Goal: Task Accomplishment & Management: Manage account settings

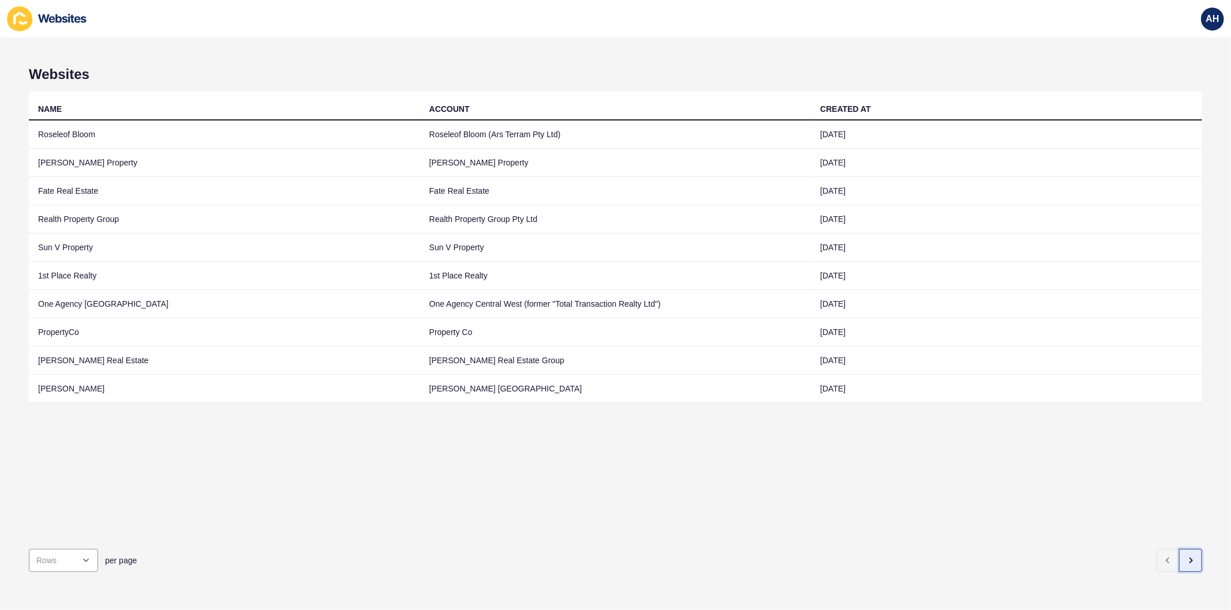
click at [1186, 556] on icon "button" at bounding box center [1190, 560] width 9 height 9
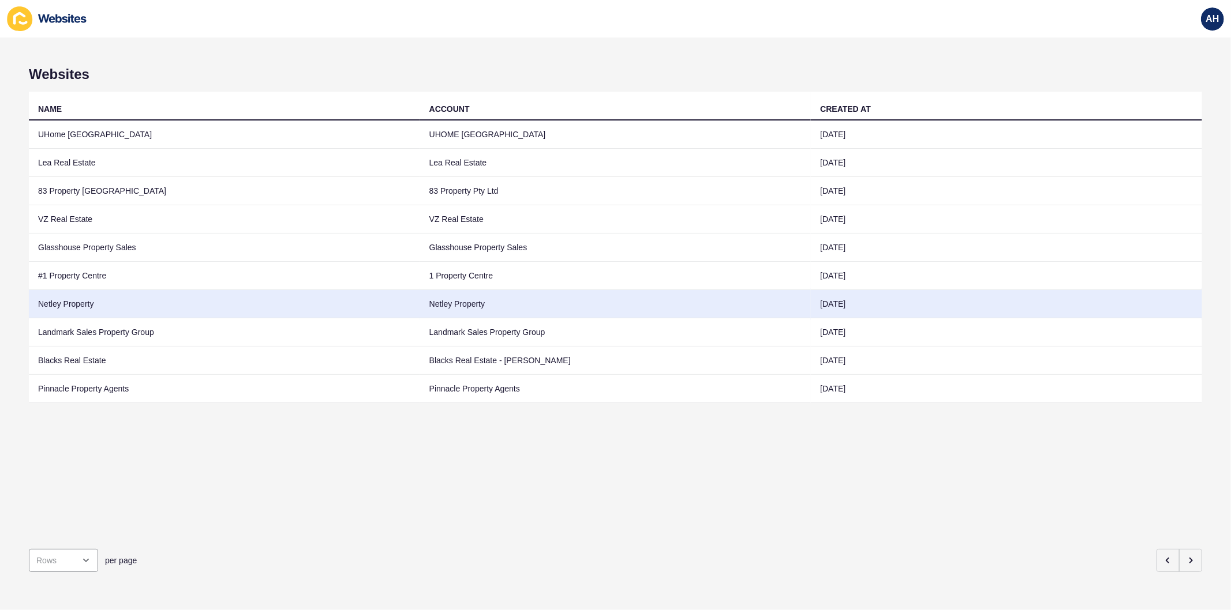
click at [522, 302] on td "Netley Property" at bounding box center [615, 304] width 391 height 28
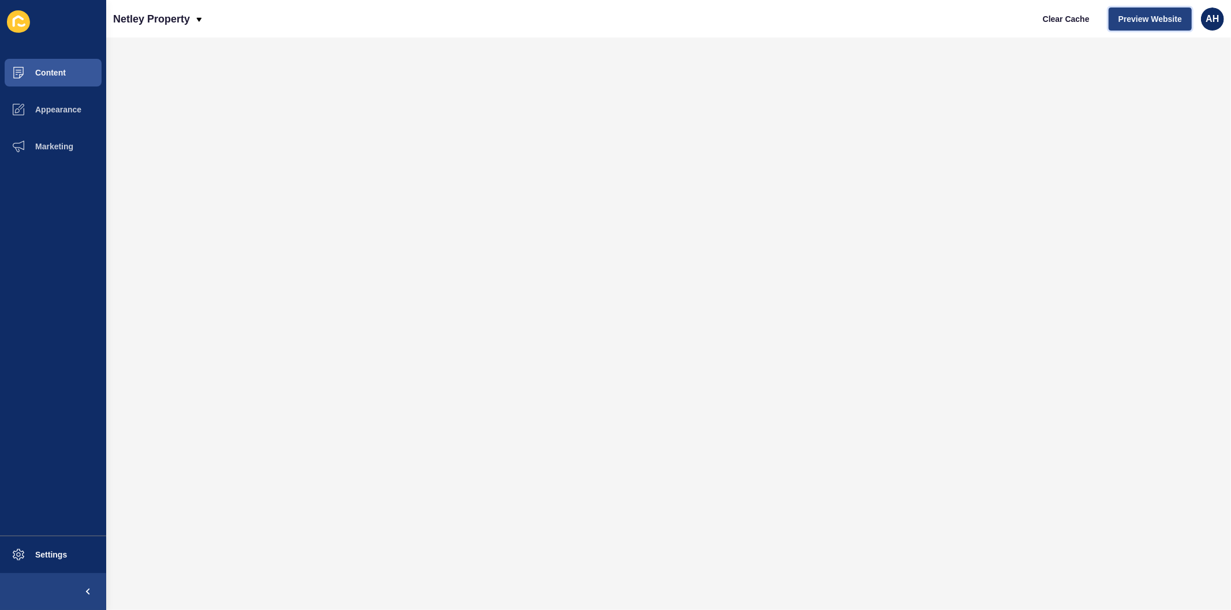
click at [1129, 15] on span "Preview Website" at bounding box center [1149, 19] width 63 height 12
click at [50, 76] on span "Content" at bounding box center [31, 72] width 67 height 9
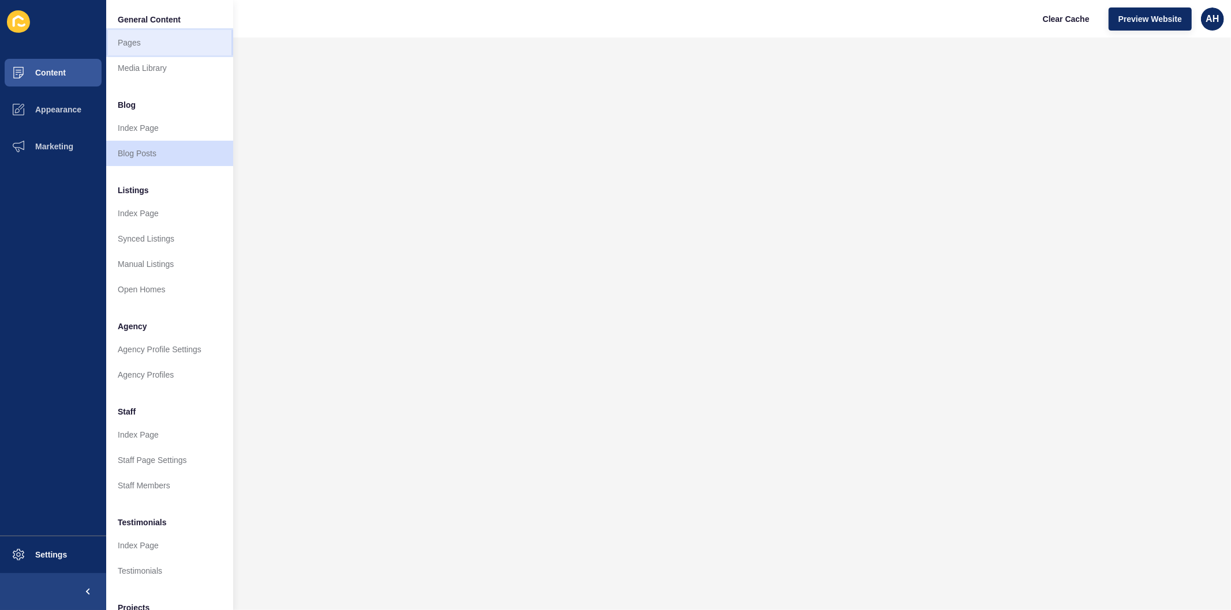
click at [128, 47] on link "Pages" at bounding box center [169, 42] width 127 height 25
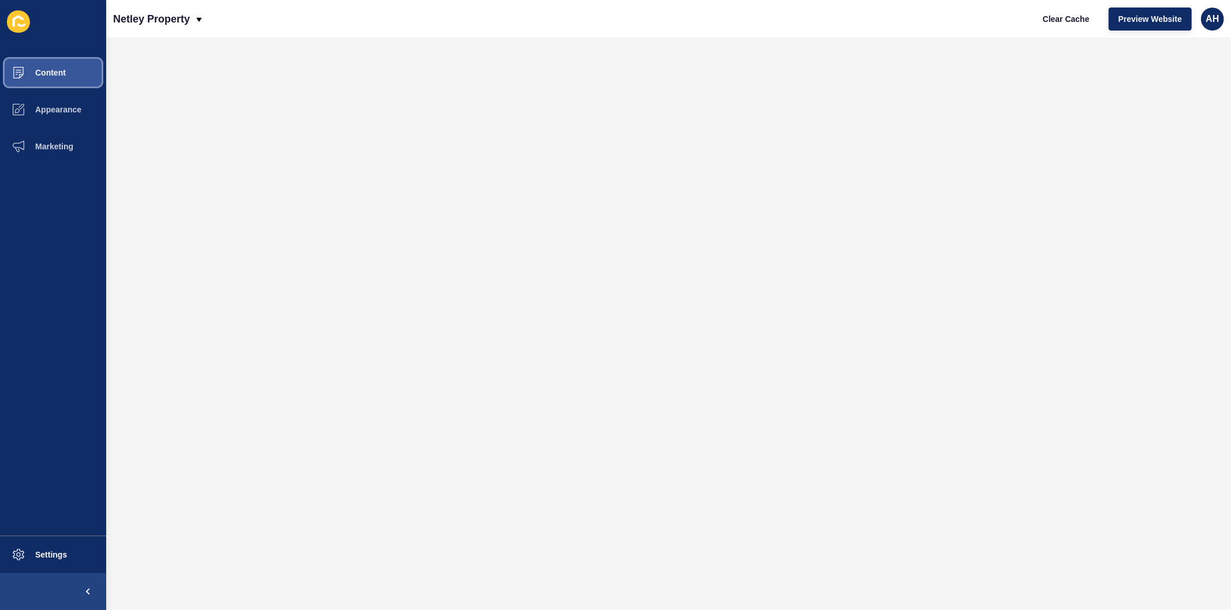
click at [58, 65] on button "Content" at bounding box center [53, 72] width 106 height 37
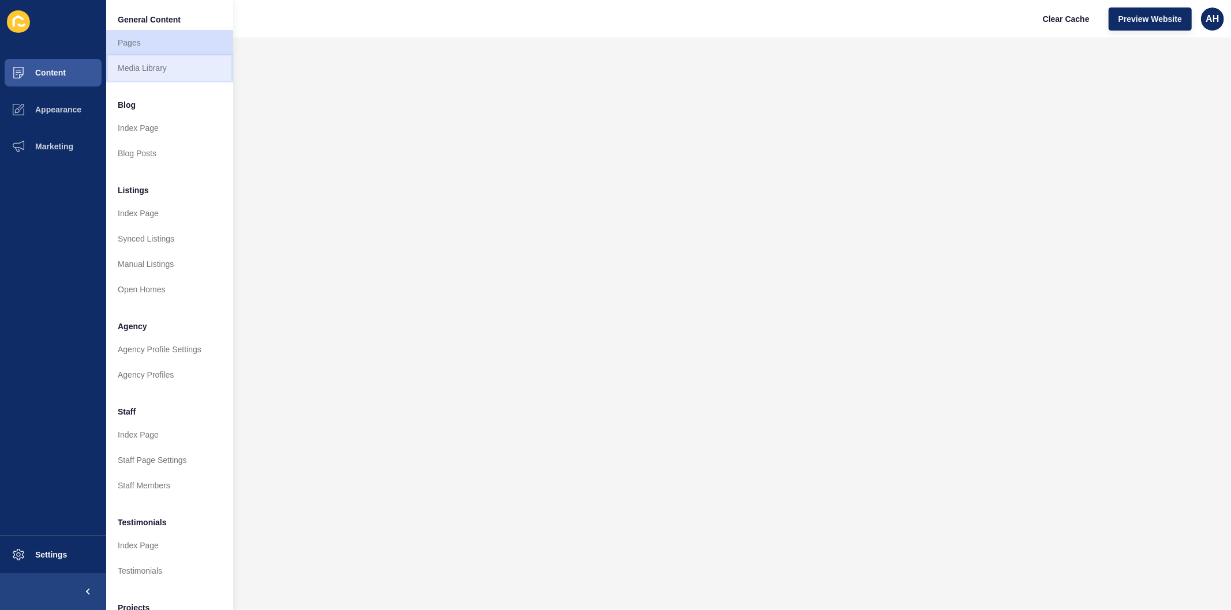
click at [159, 65] on link "Media Library" at bounding box center [169, 67] width 127 height 25
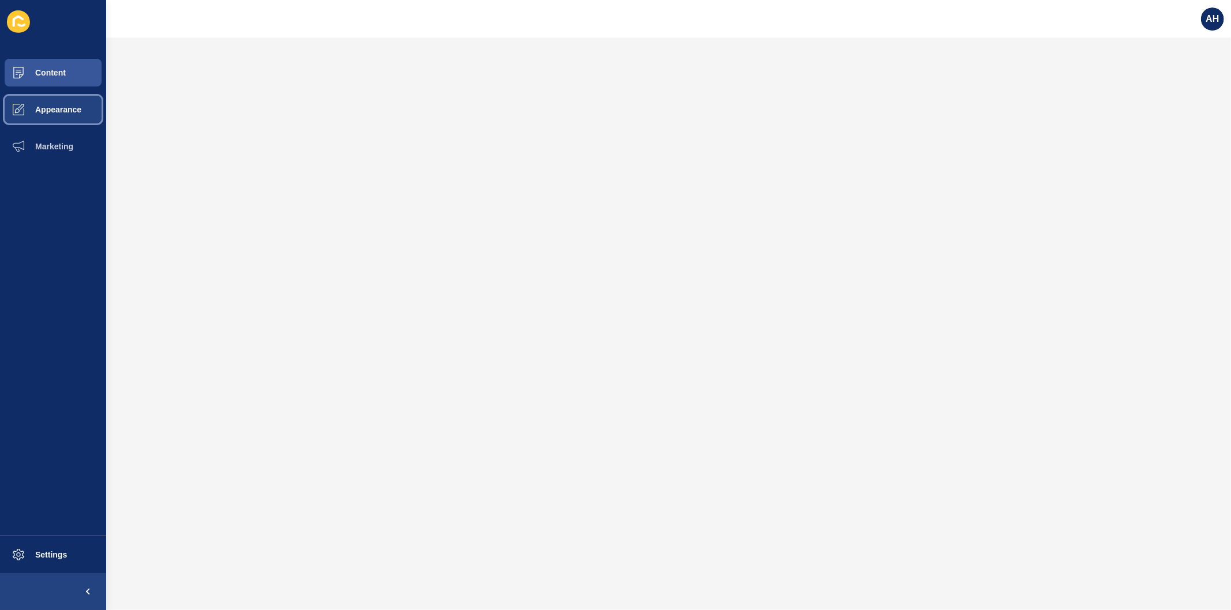
click at [41, 119] on button "Appearance" at bounding box center [53, 109] width 106 height 37
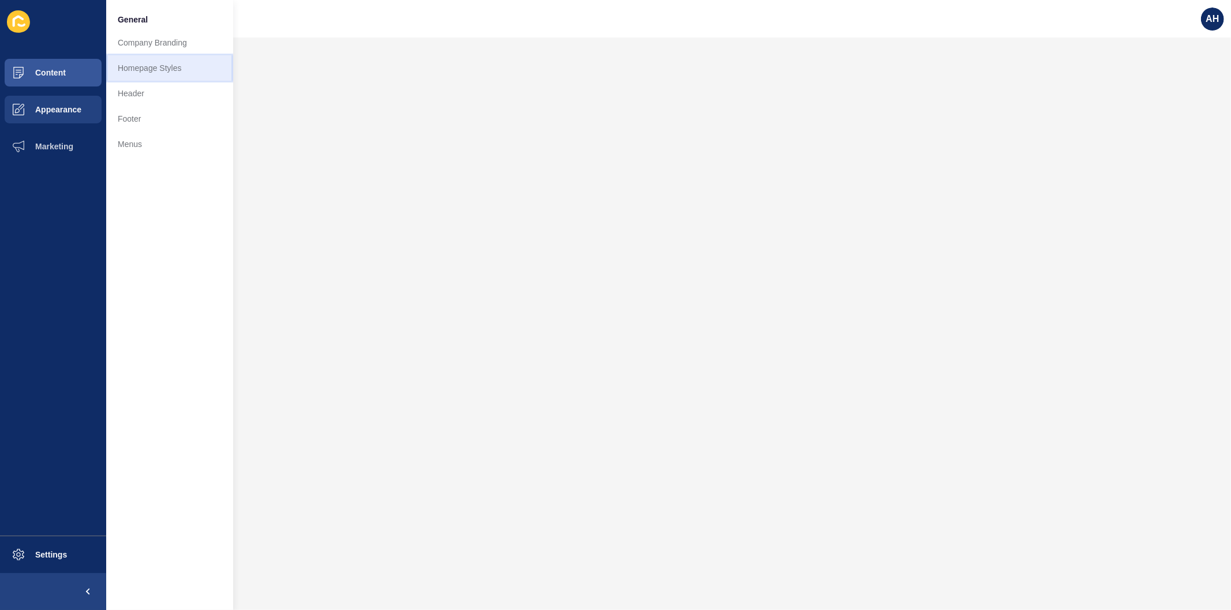
click at [151, 77] on link "Homepage Styles" at bounding box center [169, 67] width 127 height 25
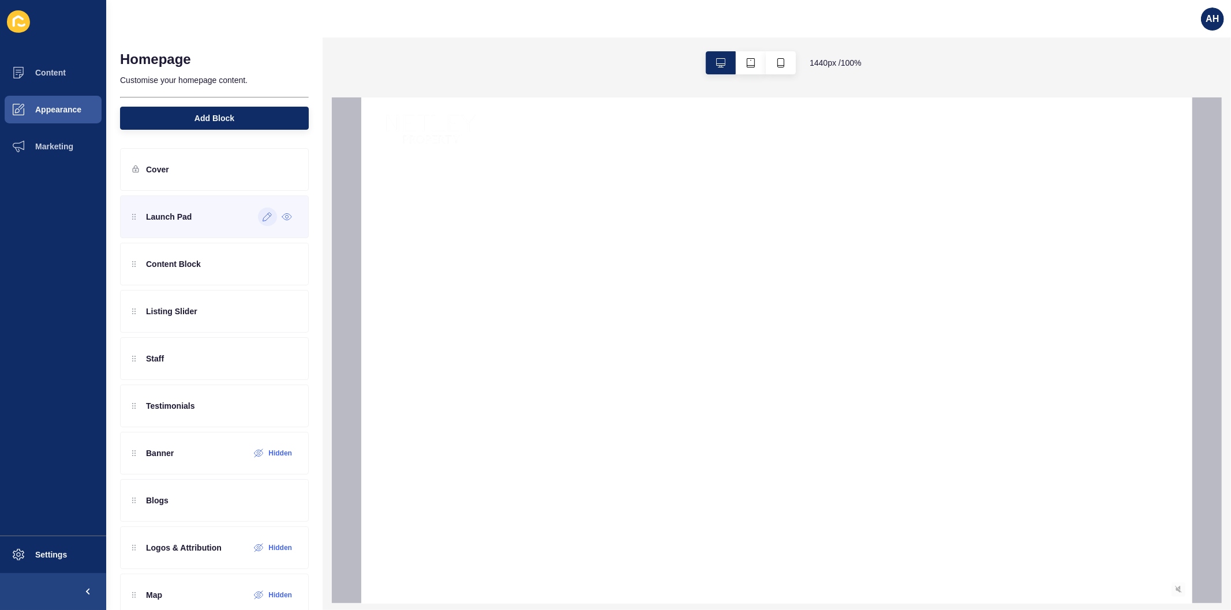
click at [262, 222] on icon at bounding box center [267, 216] width 10 height 9
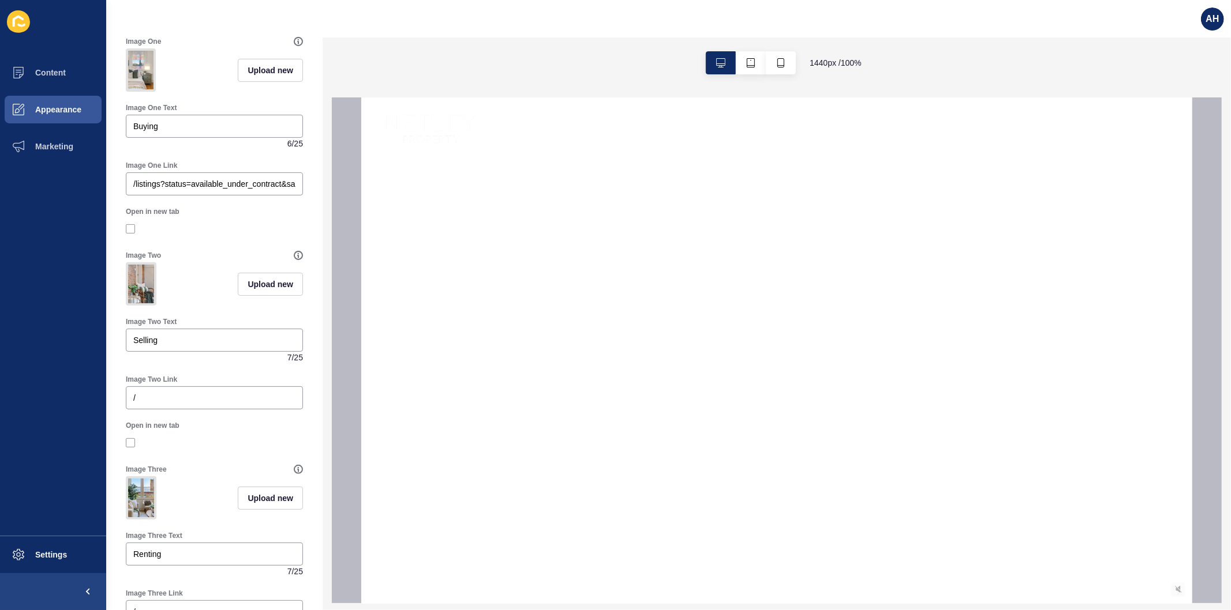
scroll to position [256, 0]
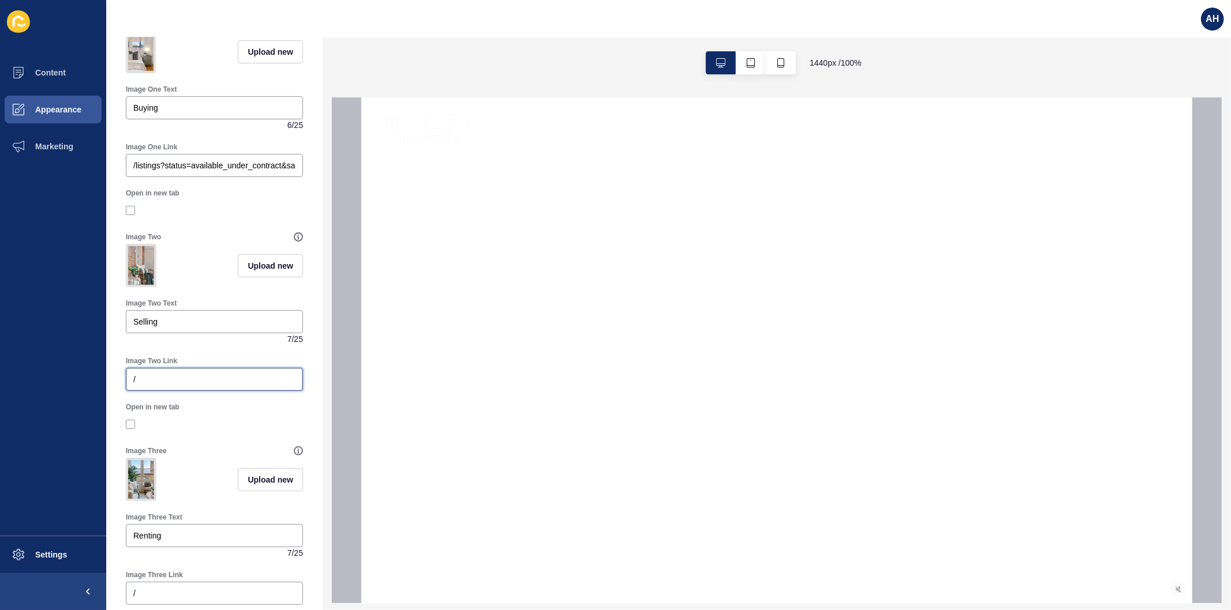
click at [215, 385] on input "/" at bounding box center [214, 380] width 162 height 12
paste input "https://app-spoke-sites-au.s3.amazonaws.com/uploads/sites/723/2025/10/Sales-Pro…"
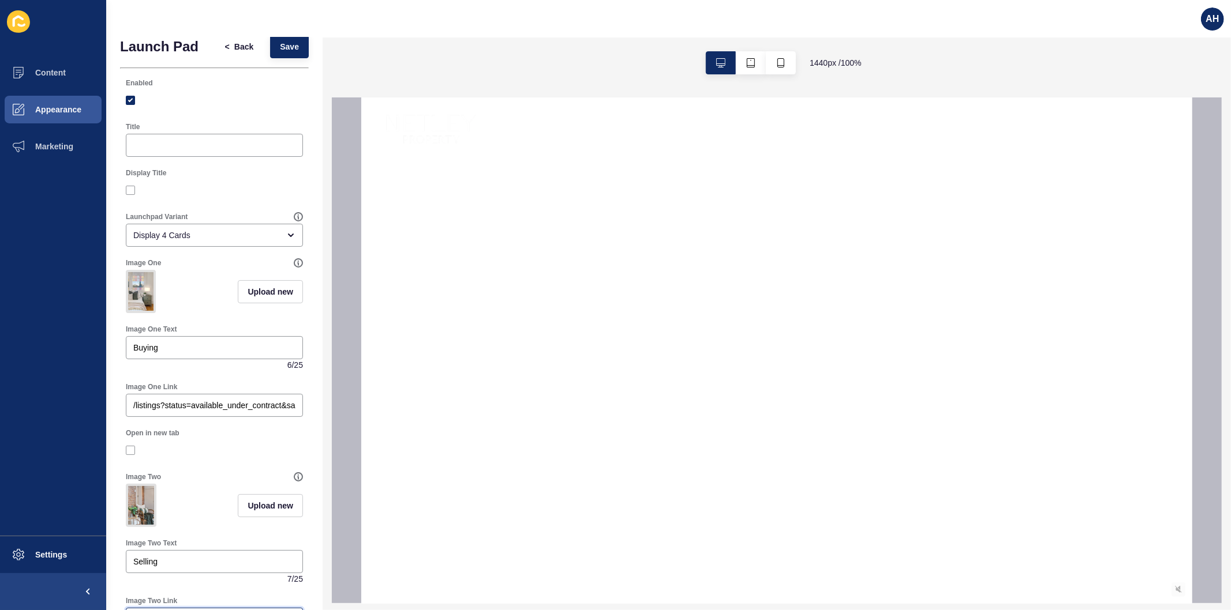
scroll to position [0, 0]
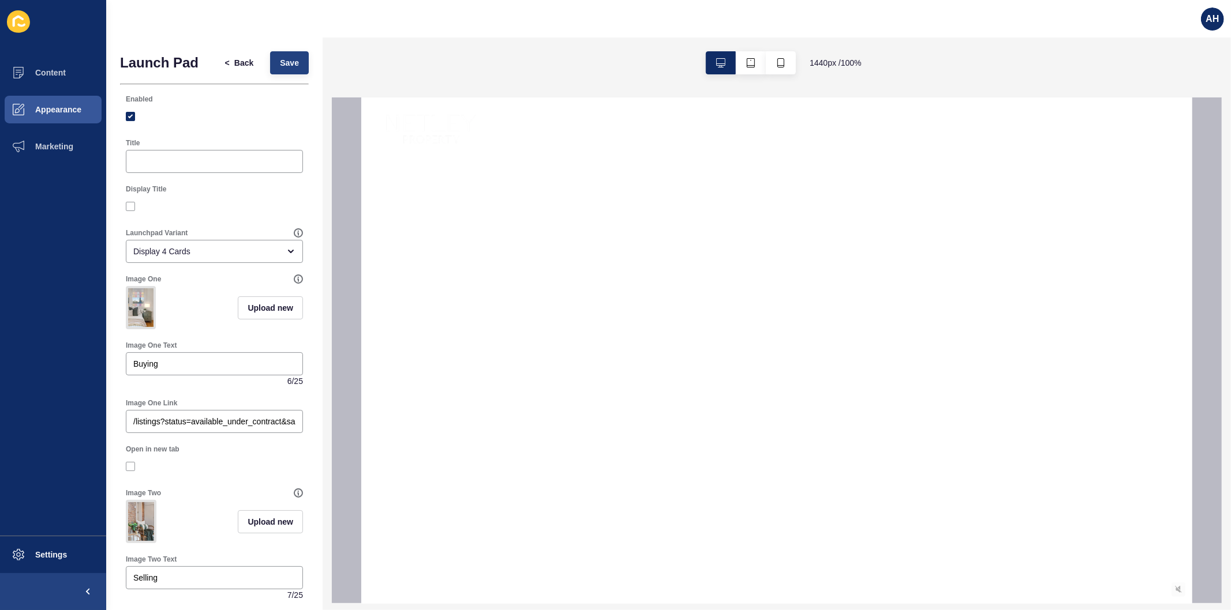
type input "https://app-spoke-sites-au.s3.amazonaws.com/uploads/sites/723/2025/10/Sales-Pro…"
click at [287, 65] on span "Save" at bounding box center [289, 63] width 19 height 12
click at [48, 70] on span "Content" at bounding box center [31, 72] width 67 height 9
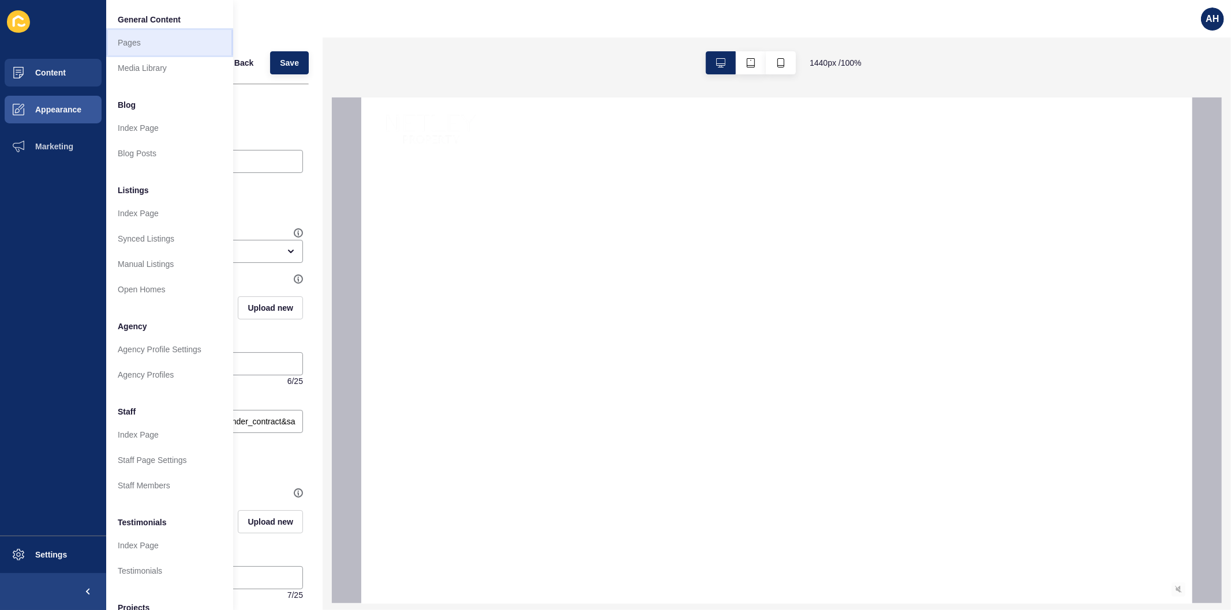
click at [129, 44] on link "Pages" at bounding box center [169, 42] width 127 height 25
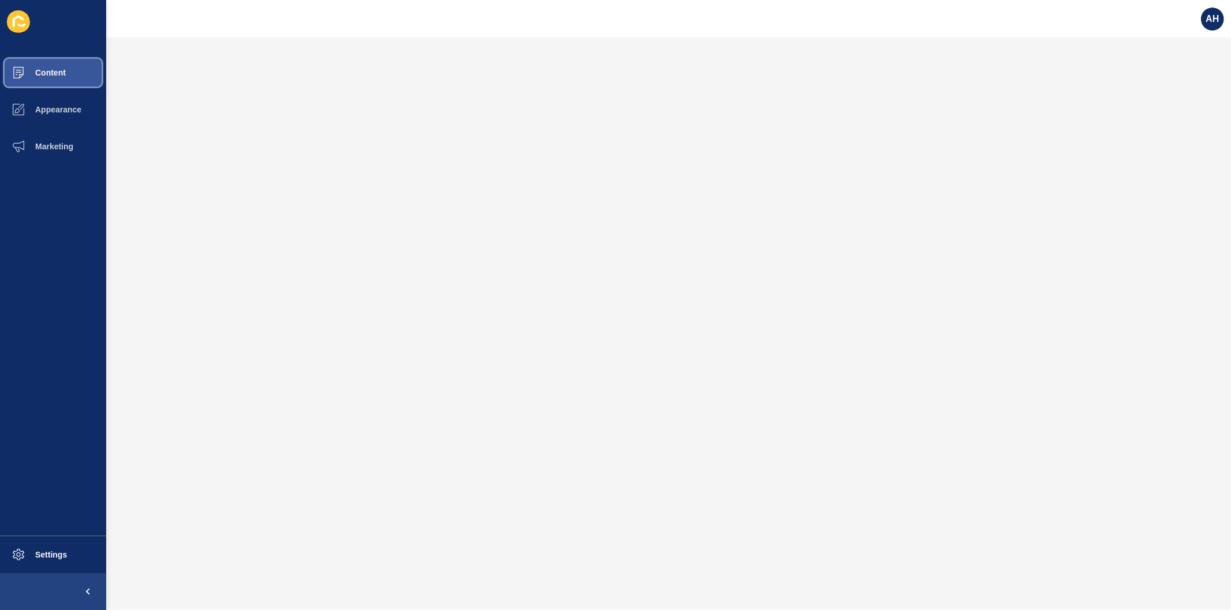
click at [51, 68] on span "Content" at bounding box center [31, 72] width 67 height 9
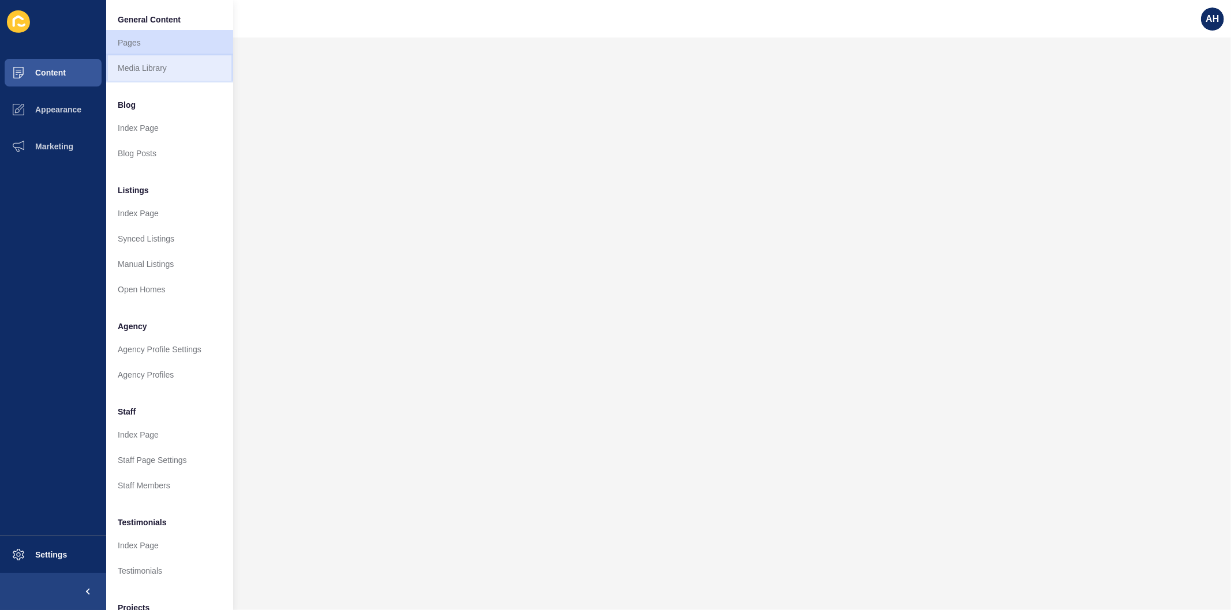
click at [127, 67] on link "Media Library" at bounding box center [169, 67] width 127 height 25
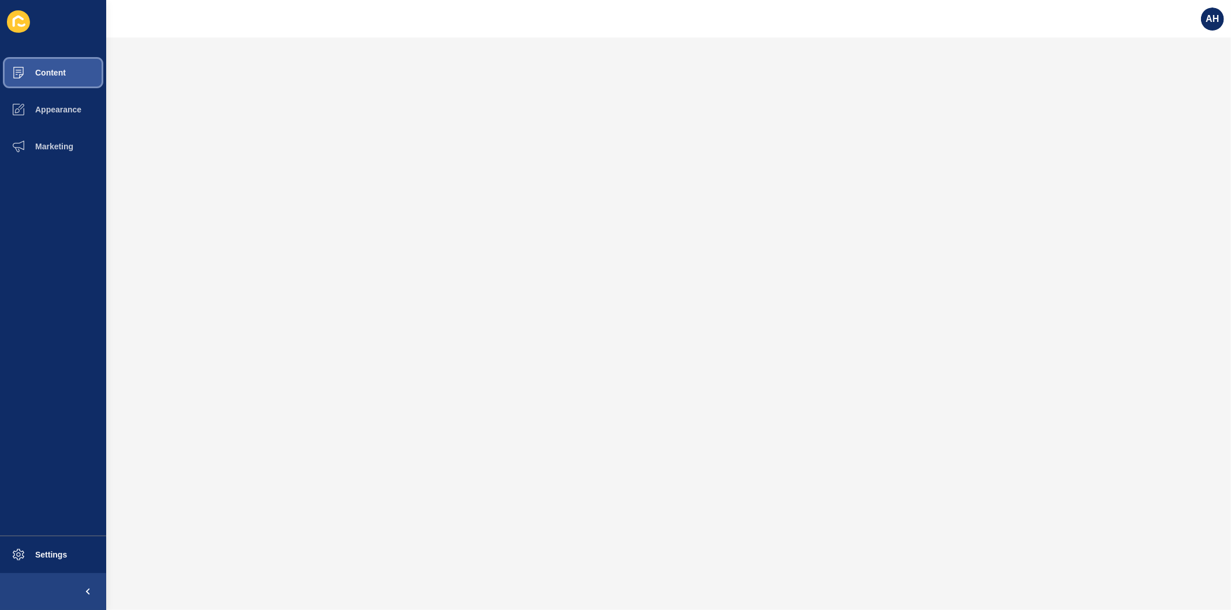
click at [53, 77] on span "Content" at bounding box center [31, 72] width 67 height 9
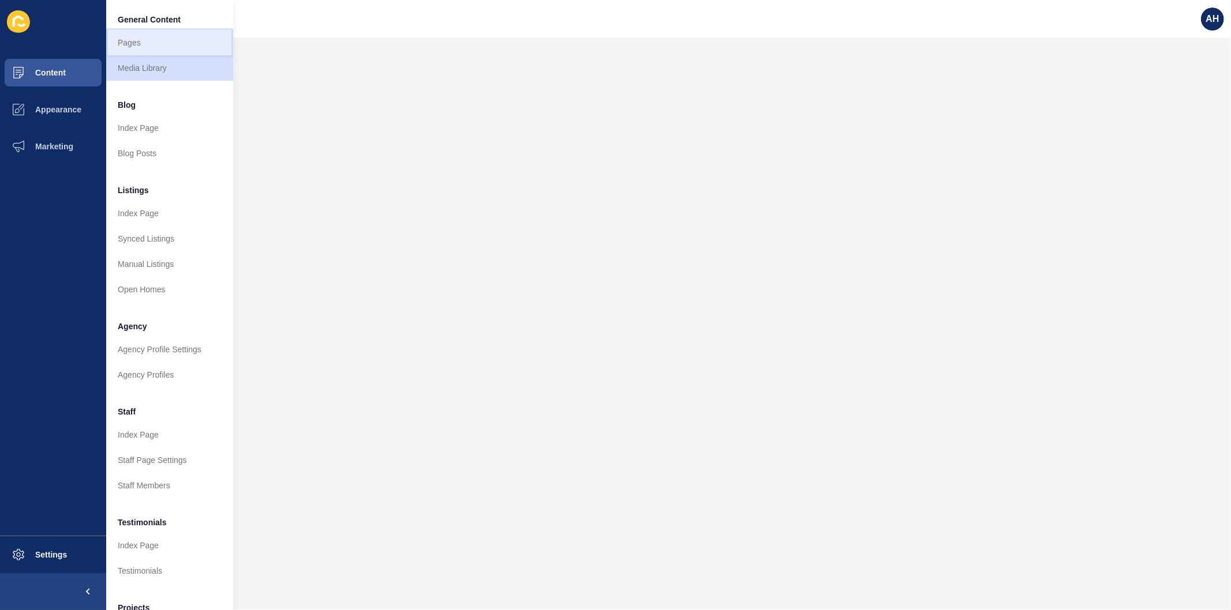
click at [125, 39] on link "Pages" at bounding box center [169, 42] width 127 height 25
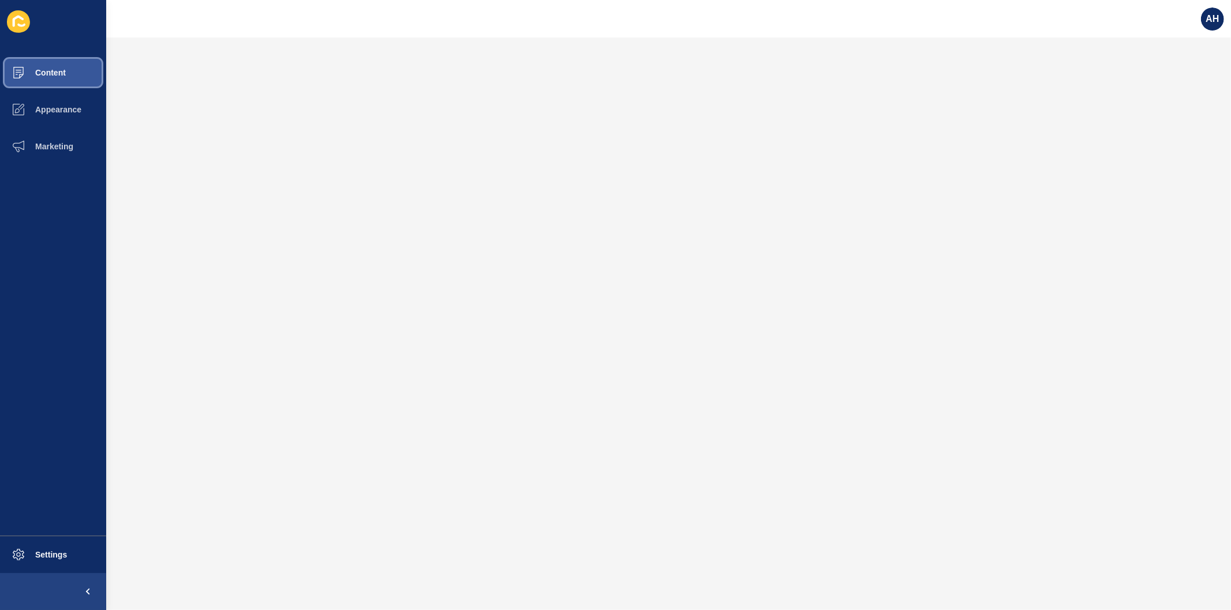
click at [63, 75] on span "Content" at bounding box center [31, 72] width 67 height 9
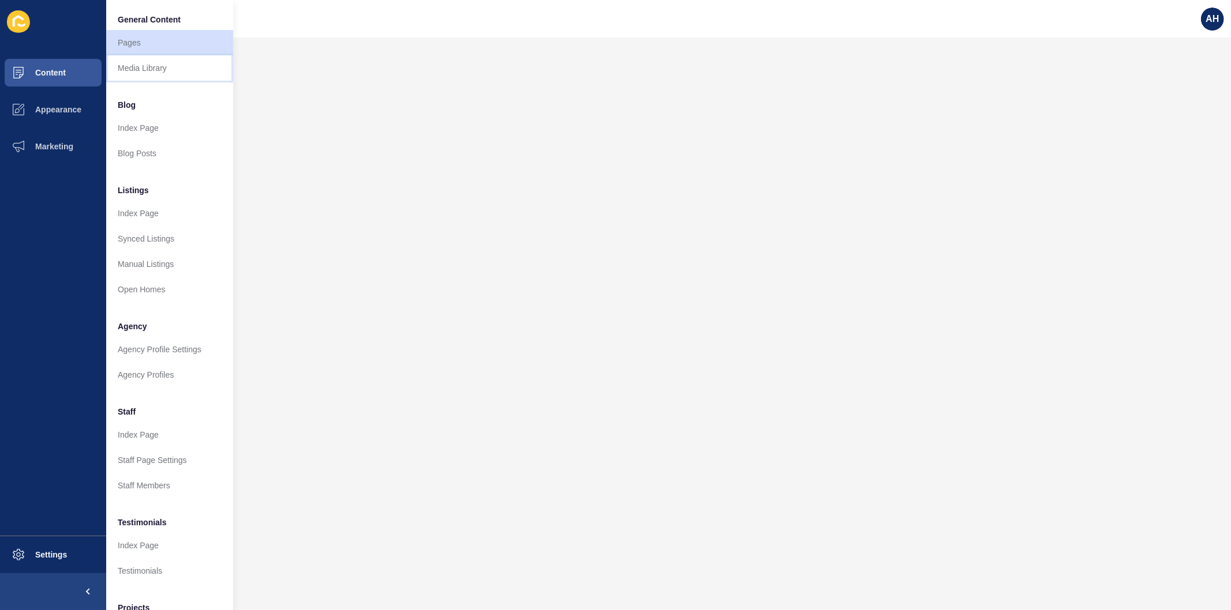
click at [141, 71] on link "Media Library" at bounding box center [169, 67] width 127 height 25
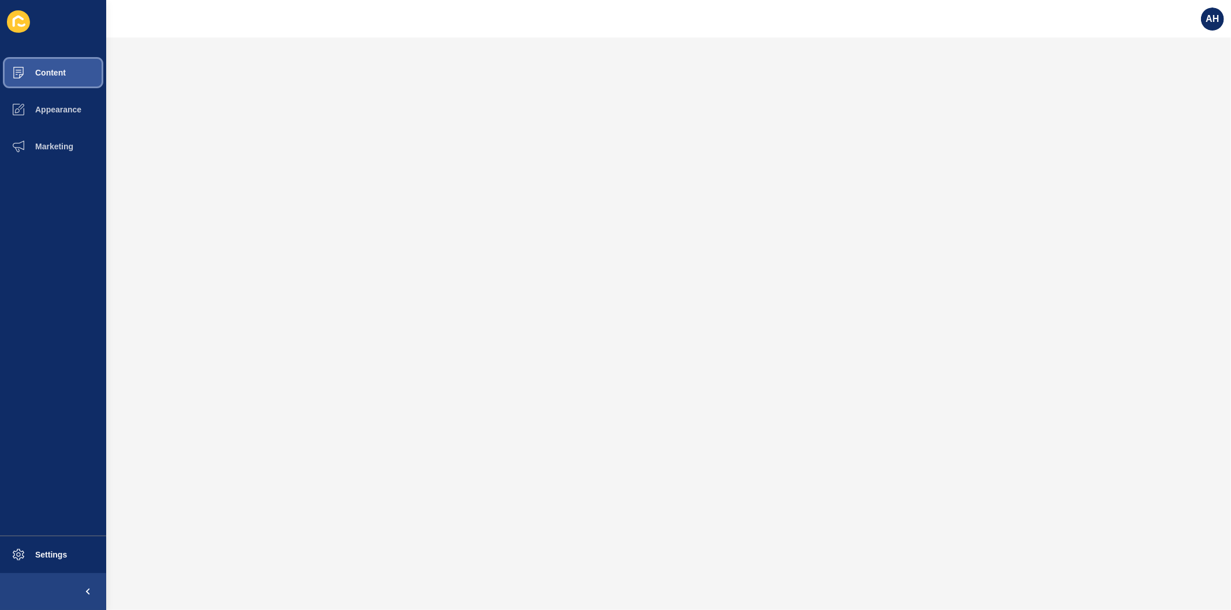
click at [53, 69] on span "Content" at bounding box center [31, 72] width 67 height 9
click at [46, 68] on span "Content" at bounding box center [31, 72] width 67 height 9
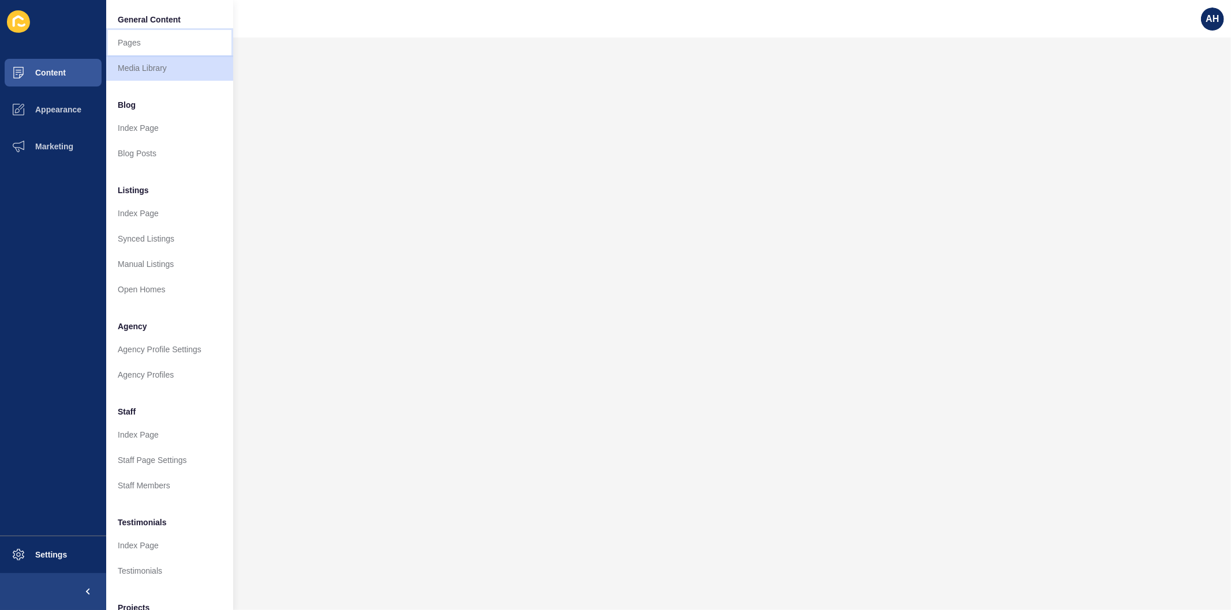
drag, startPoint x: 131, startPoint y: 42, endPoint x: 160, endPoint y: 74, distance: 43.3
click at [132, 42] on link "Pages" at bounding box center [169, 42] width 127 height 25
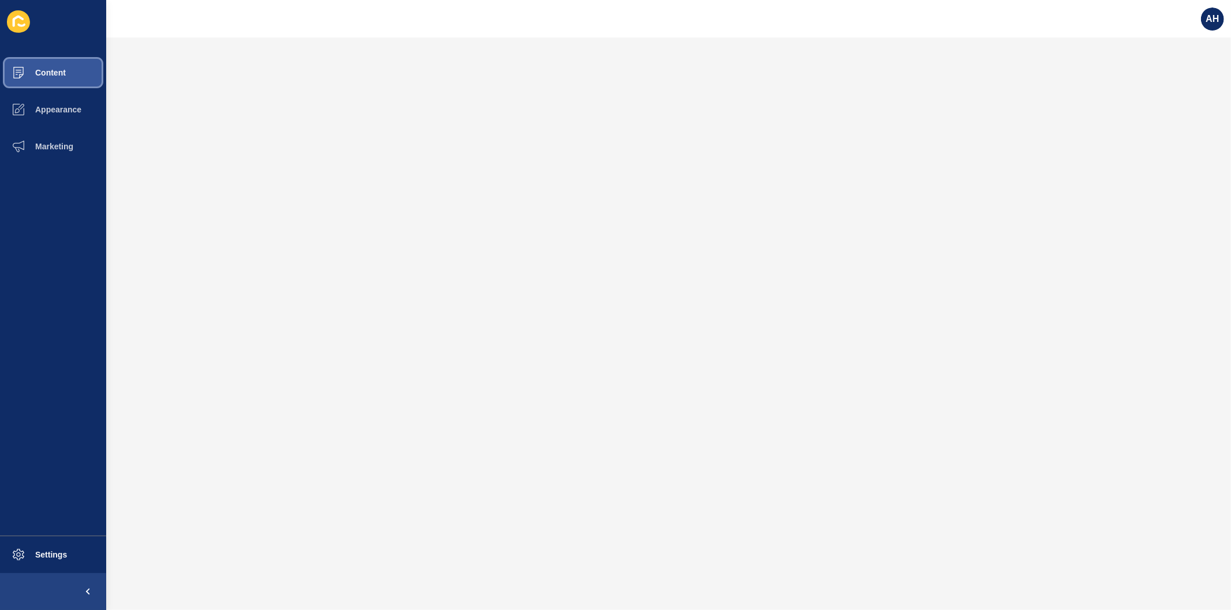
click at [65, 62] on button "Content" at bounding box center [53, 72] width 106 height 37
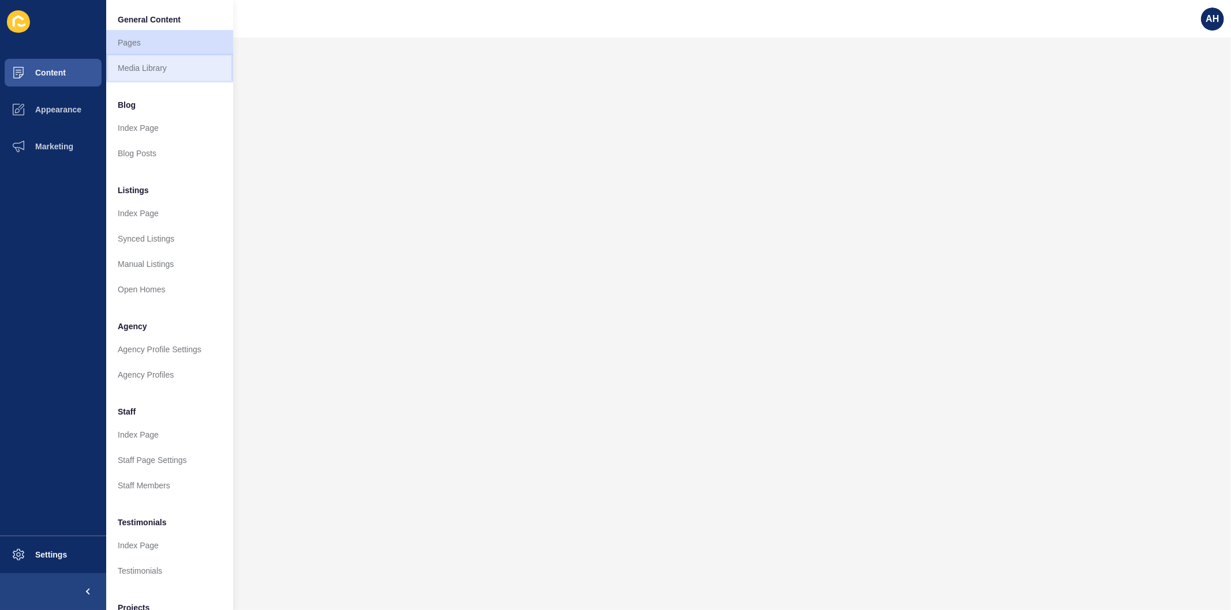
click at [127, 78] on link "Media Library" at bounding box center [169, 67] width 127 height 25
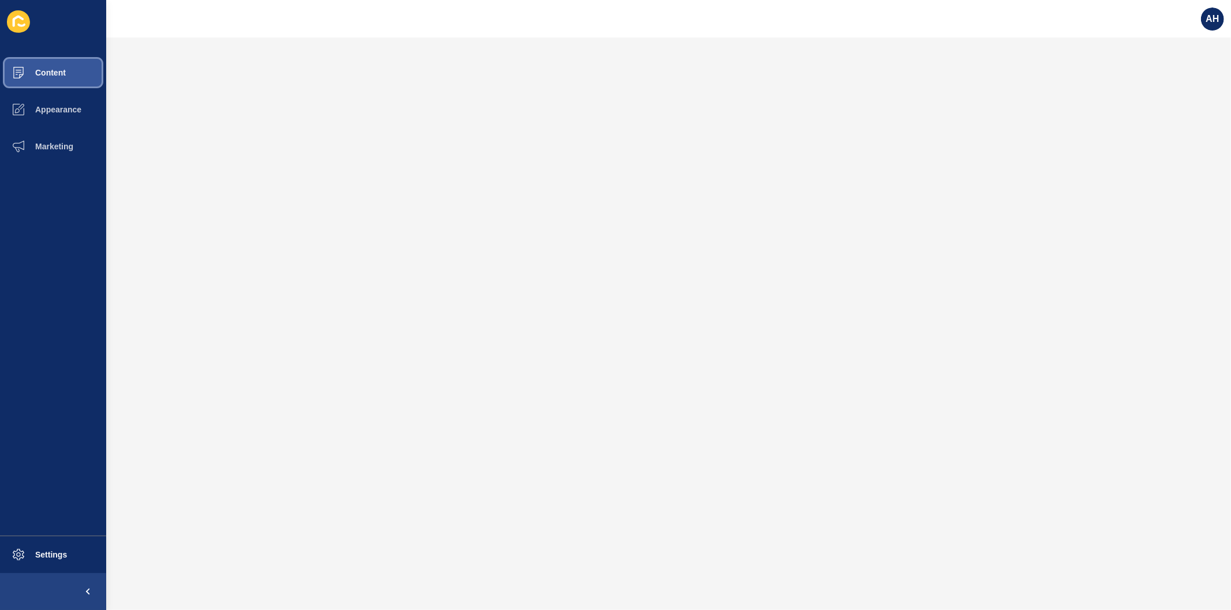
click at [55, 72] on span "Content" at bounding box center [31, 72] width 67 height 9
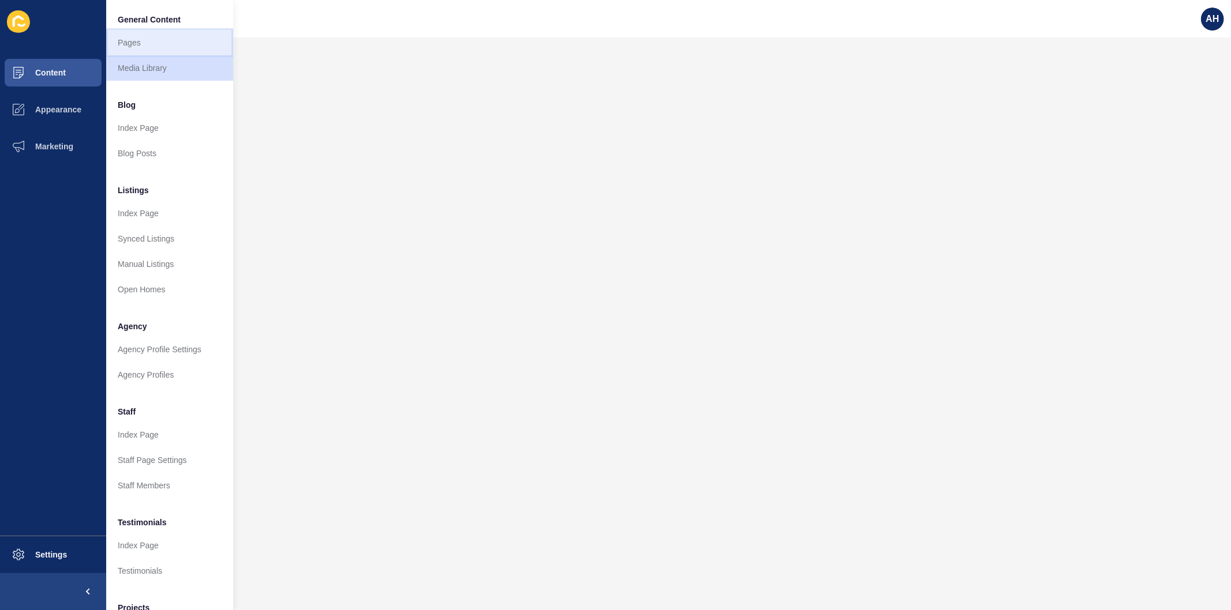
click at [169, 38] on link "Pages" at bounding box center [169, 42] width 127 height 25
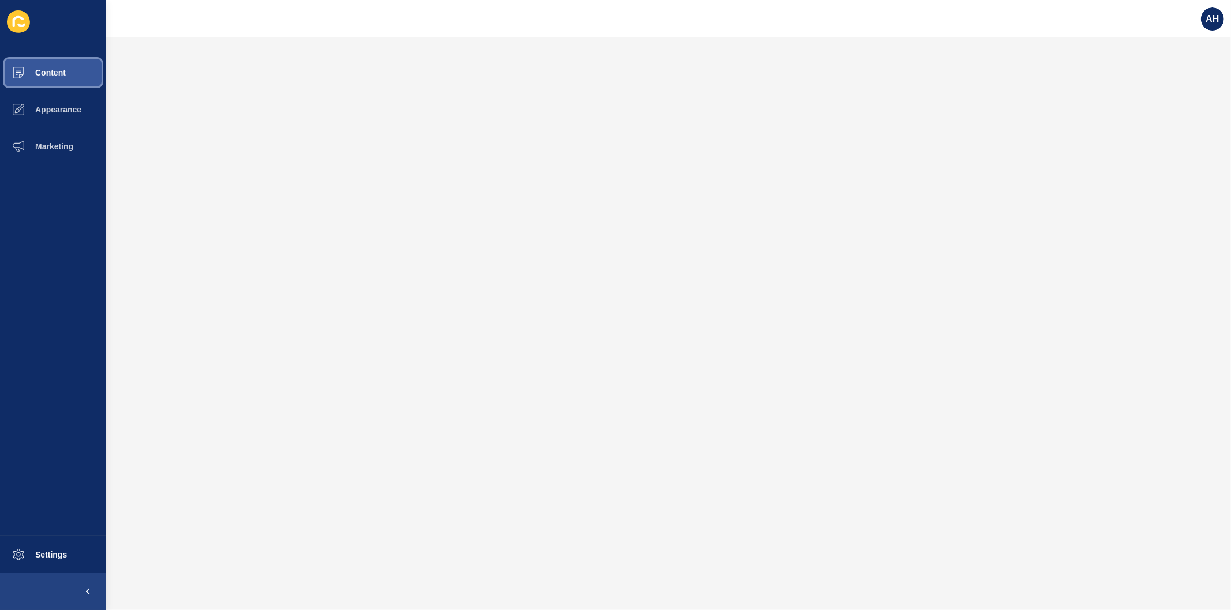
click at [47, 71] on span "Content" at bounding box center [31, 72] width 67 height 9
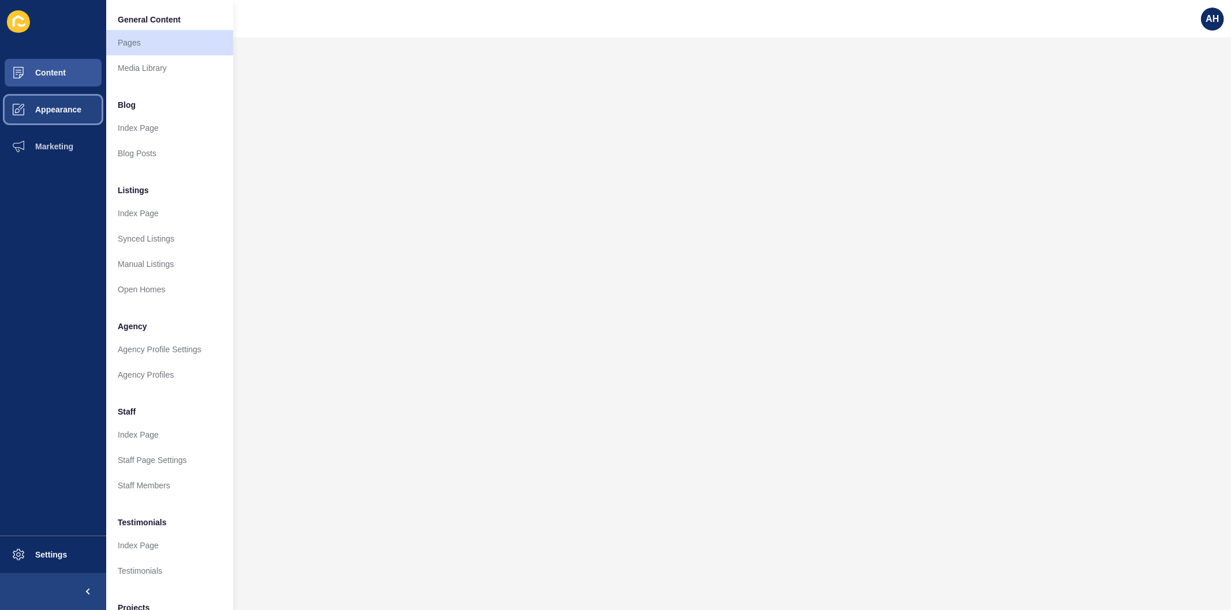
click at [67, 106] on span "Appearance" at bounding box center [39, 109] width 83 height 9
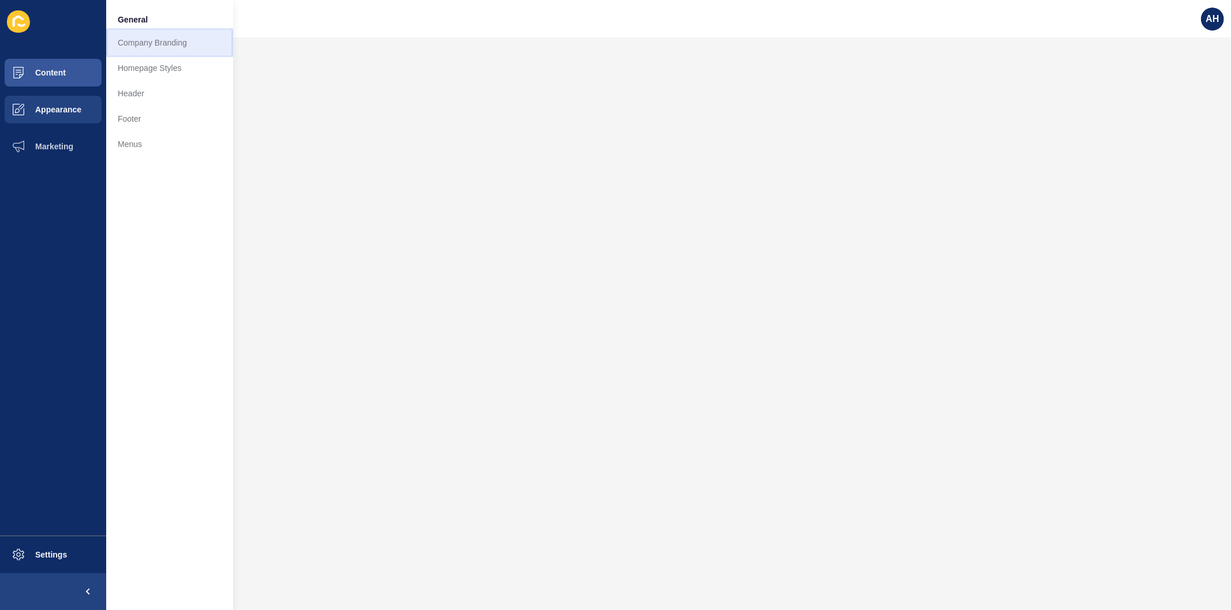
click at [156, 45] on link "Company Branding" at bounding box center [169, 42] width 127 height 25
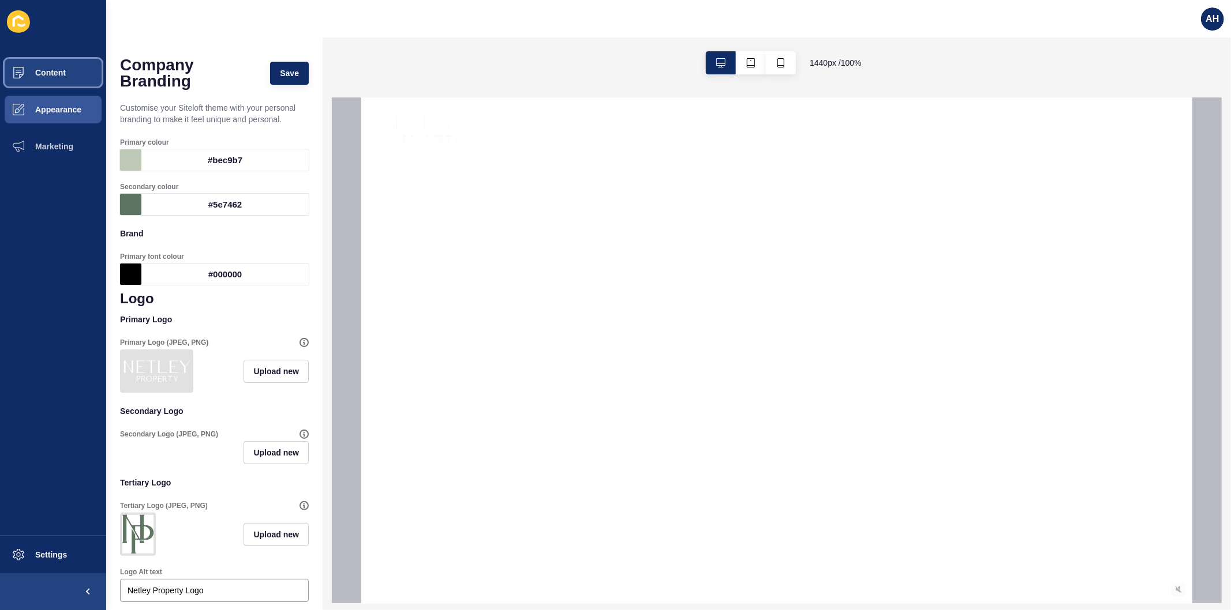
click at [56, 72] on span "Content" at bounding box center [31, 72] width 67 height 9
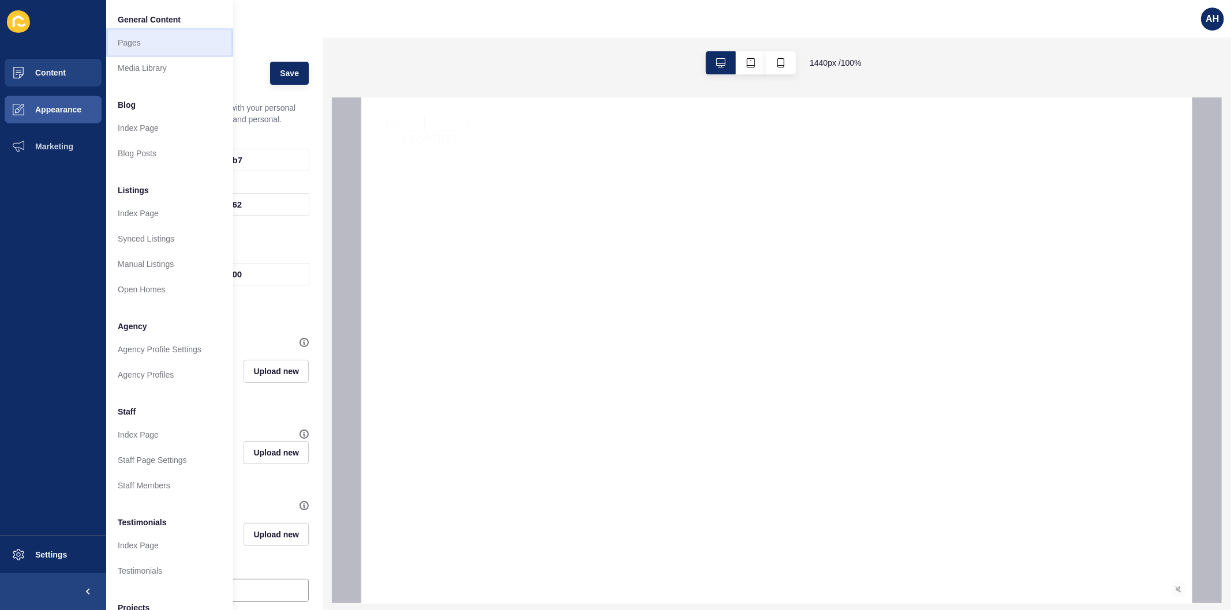
click at [159, 48] on link "Pages" at bounding box center [169, 42] width 127 height 25
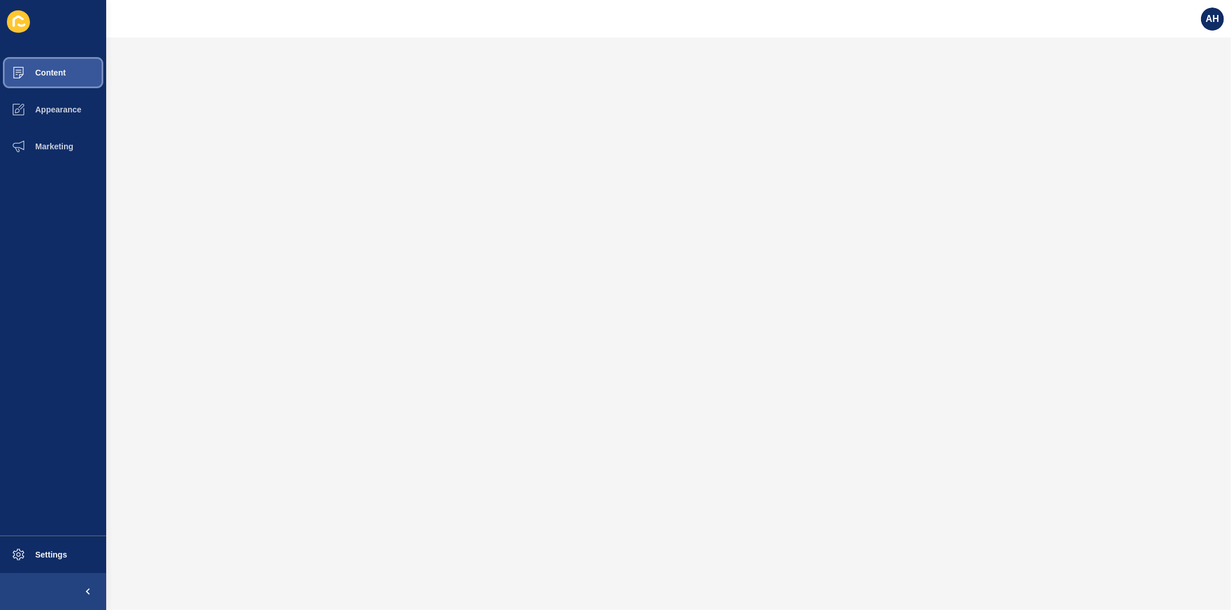
click at [57, 73] on span "Content" at bounding box center [31, 72] width 67 height 9
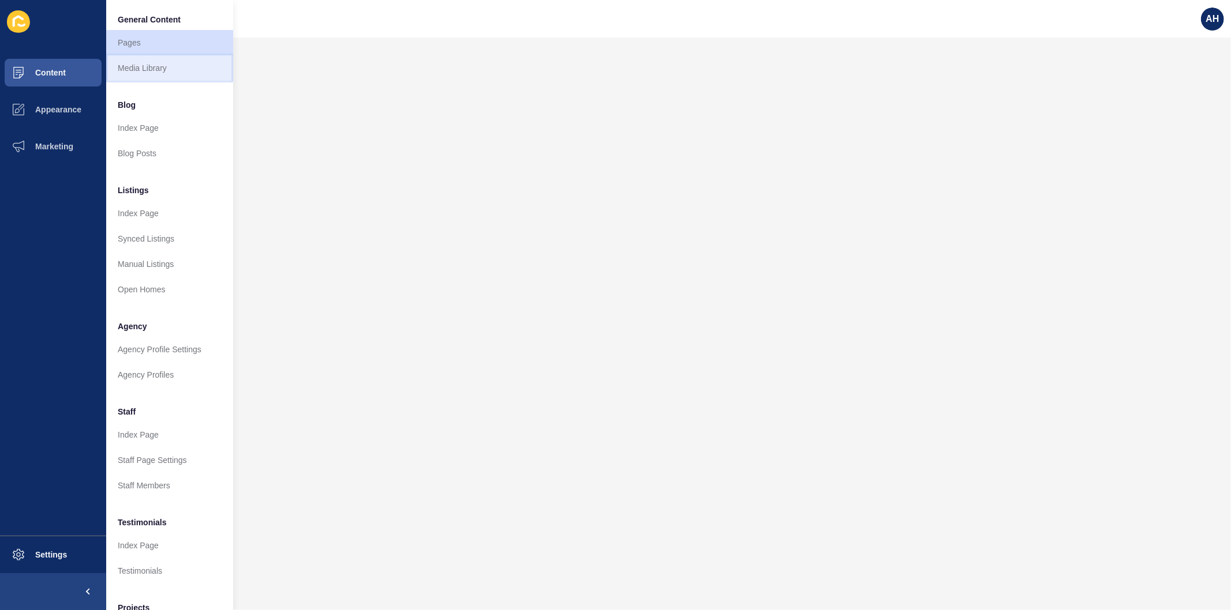
click at [147, 65] on link "Media Library" at bounding box center [169, 67] width 127 height 25
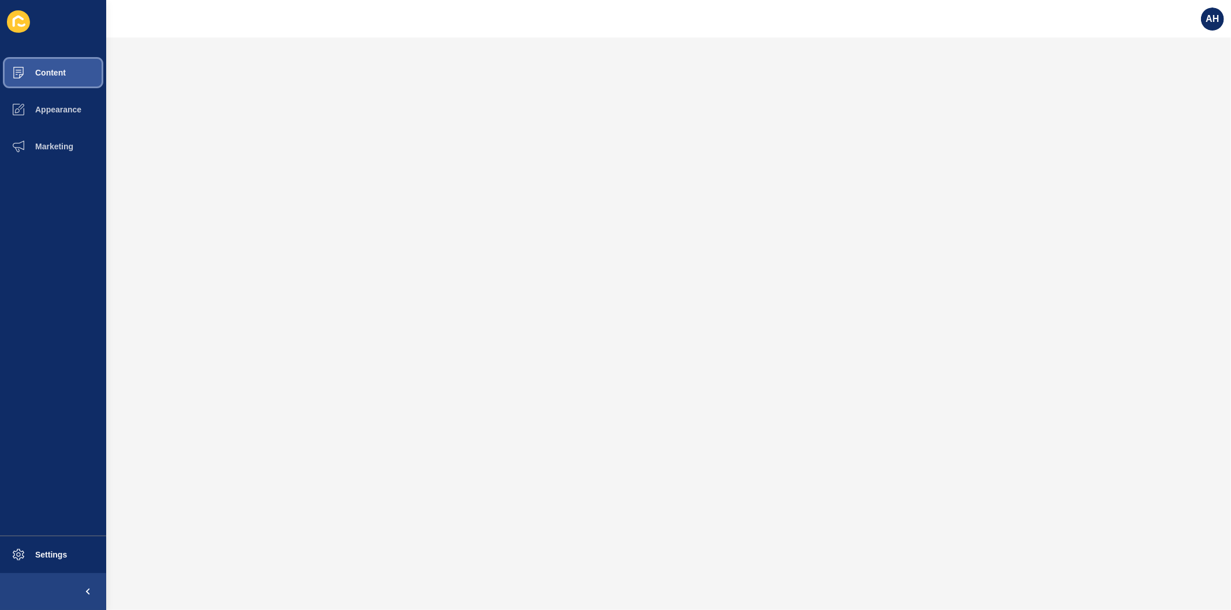
click at [73, 72] on button "Content" at bounding box center [53, 72] width 106 height 37
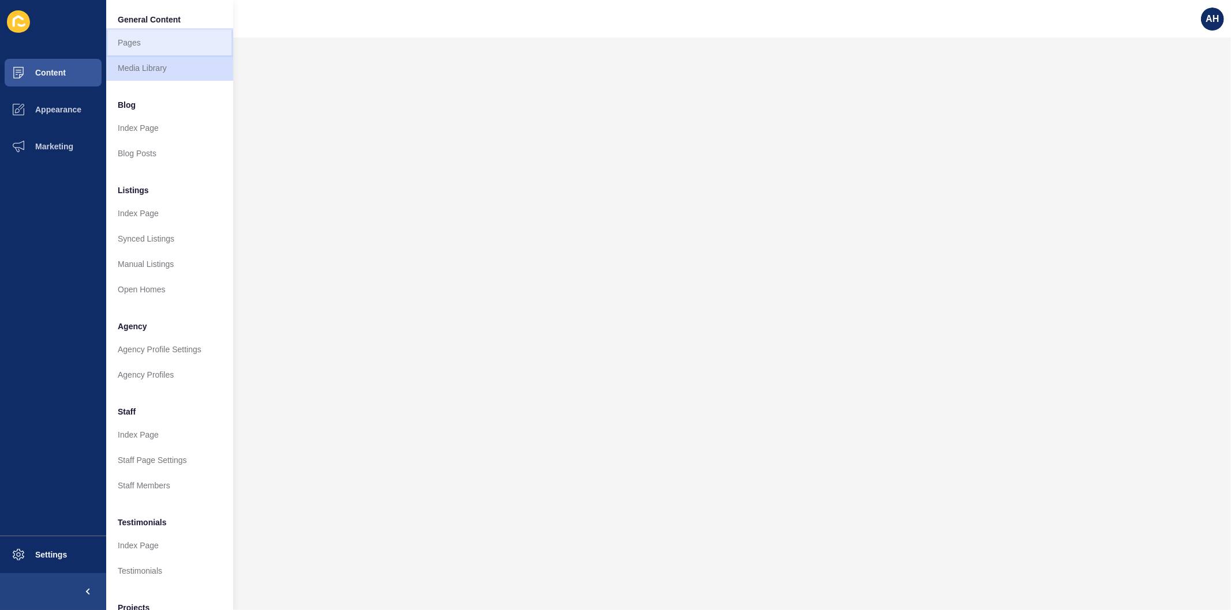
click at [131, 44] on link "Pages" at bounding box center [169, 42] width 127 height 25
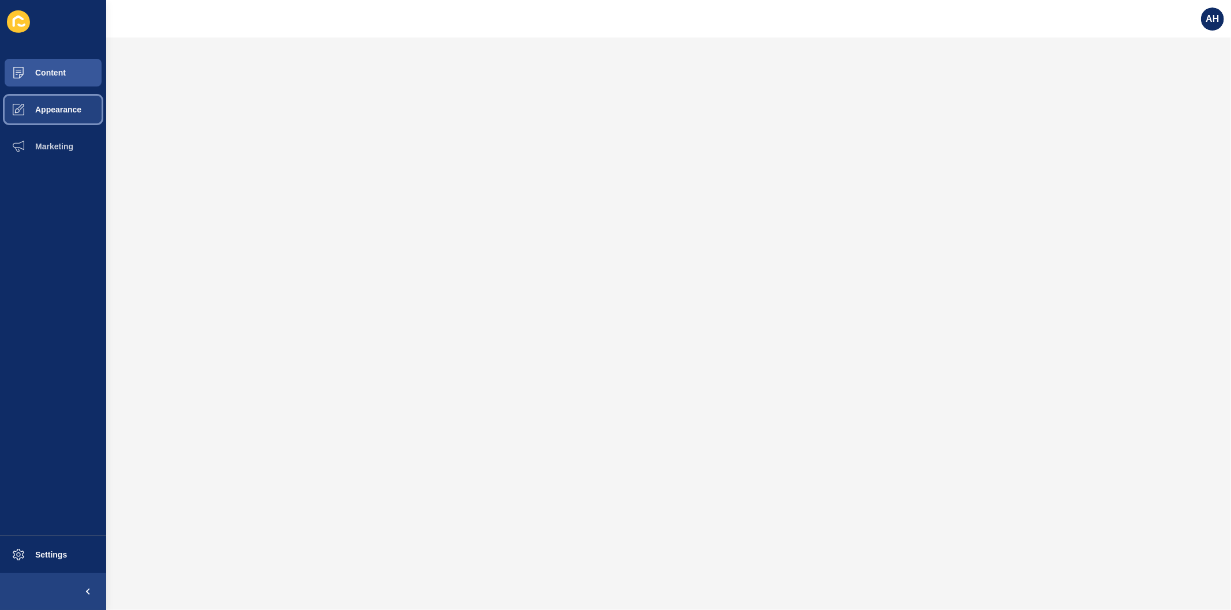
click at [29, 117] on span at bounding box center [18, 109] width 37 height 37
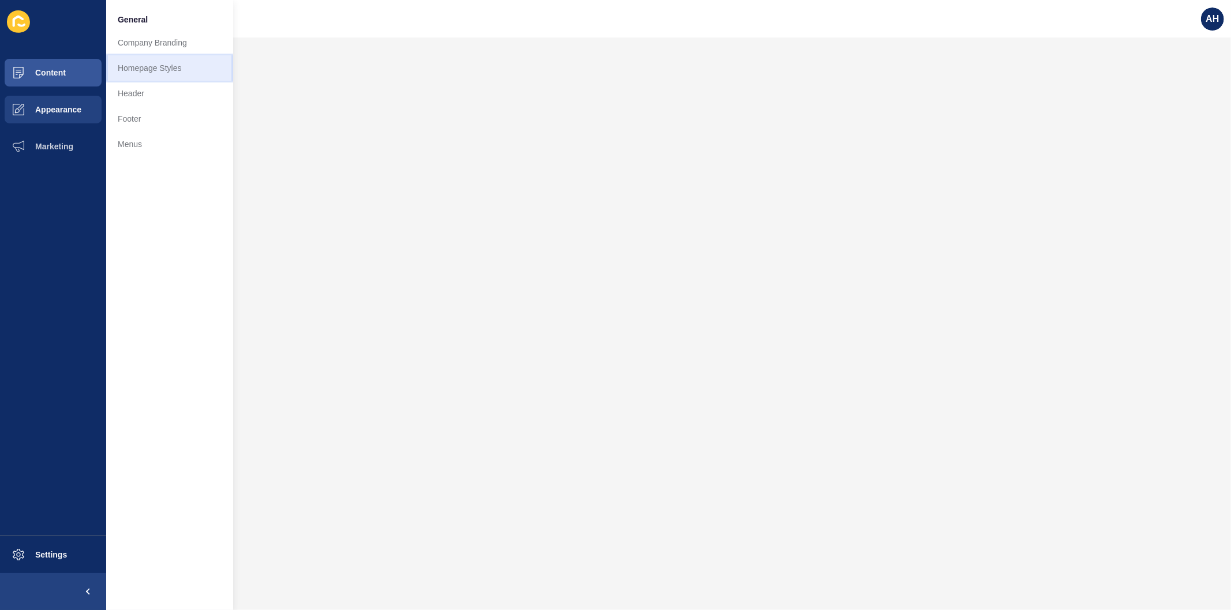
click at [144, 70] on link "Homepage Styles" at bounding box center [169, 67] width 127 height 25
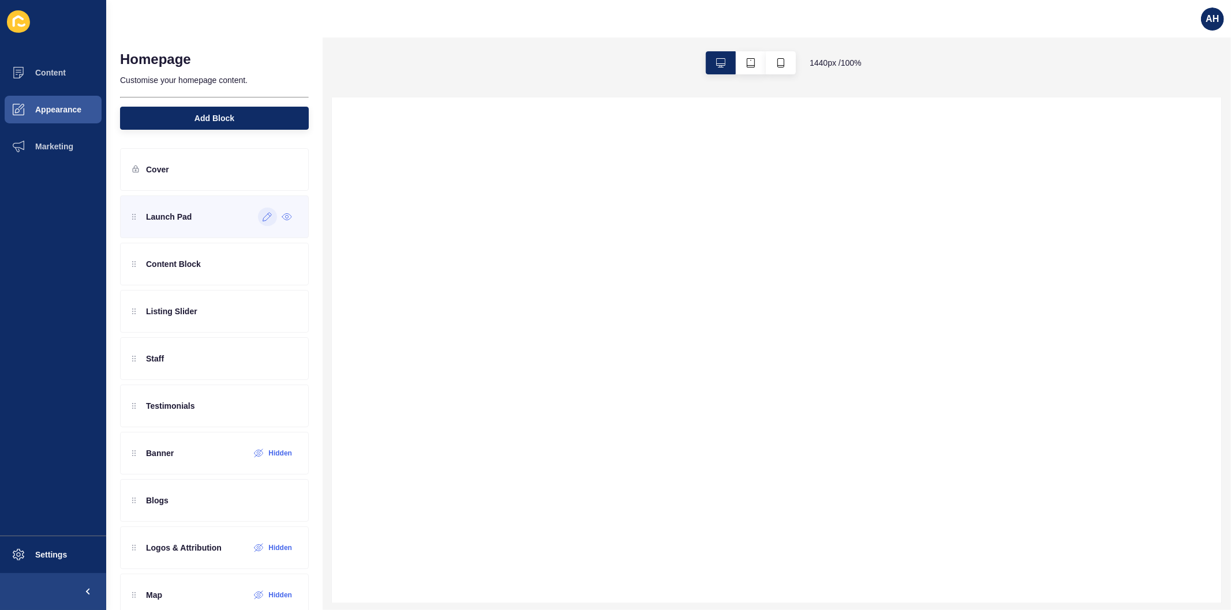
click at [258, 214] on div at bounding box center [267, 217] width 19 height 18
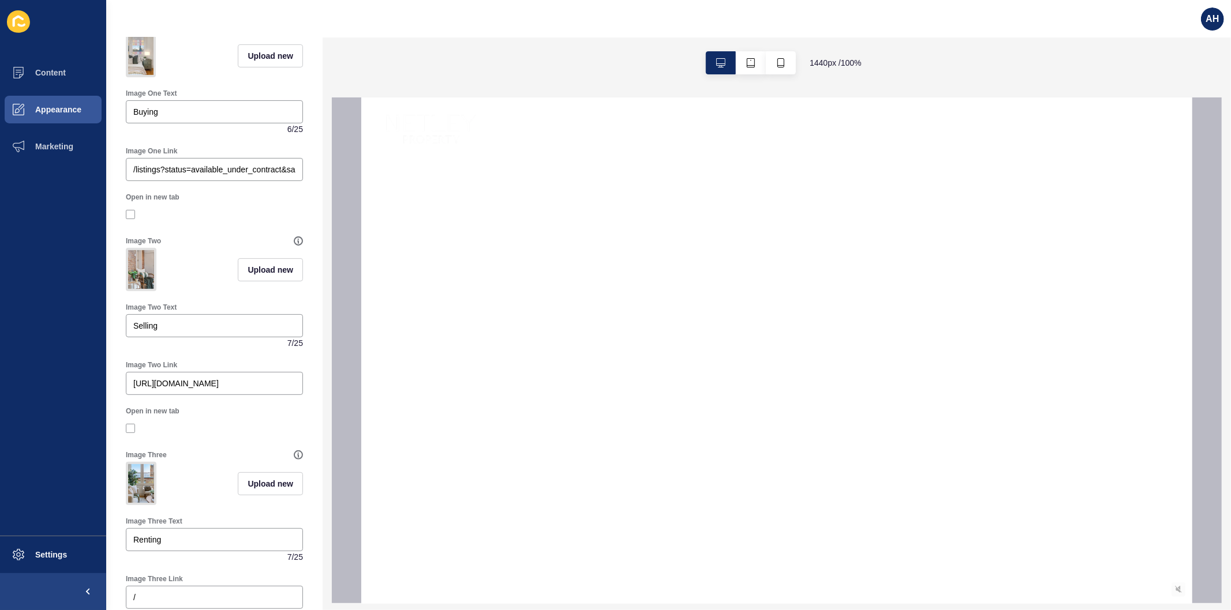
scroll to position [256, 0]
click at [197, 385] on input "https://app-spoke-sites-au.s3.amazonaws.com/uploads/sites/723/2025/10/Sales-Pro…" at bounding box center [214, 380] width 162 height 12
paste input "-1"
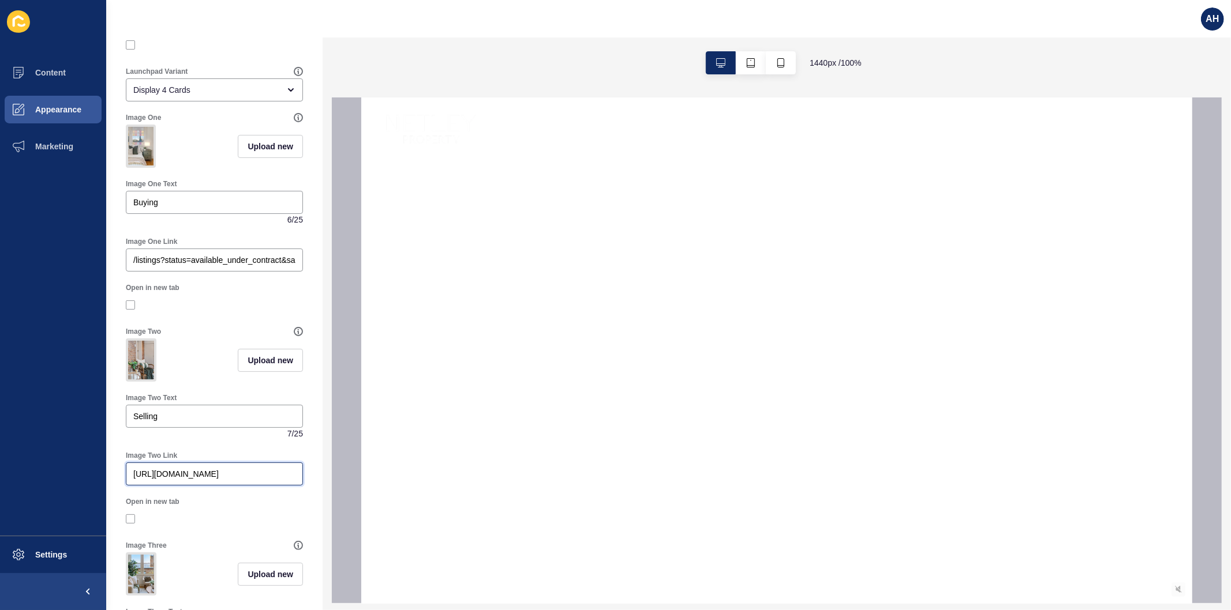
scroll to position [0, 0]
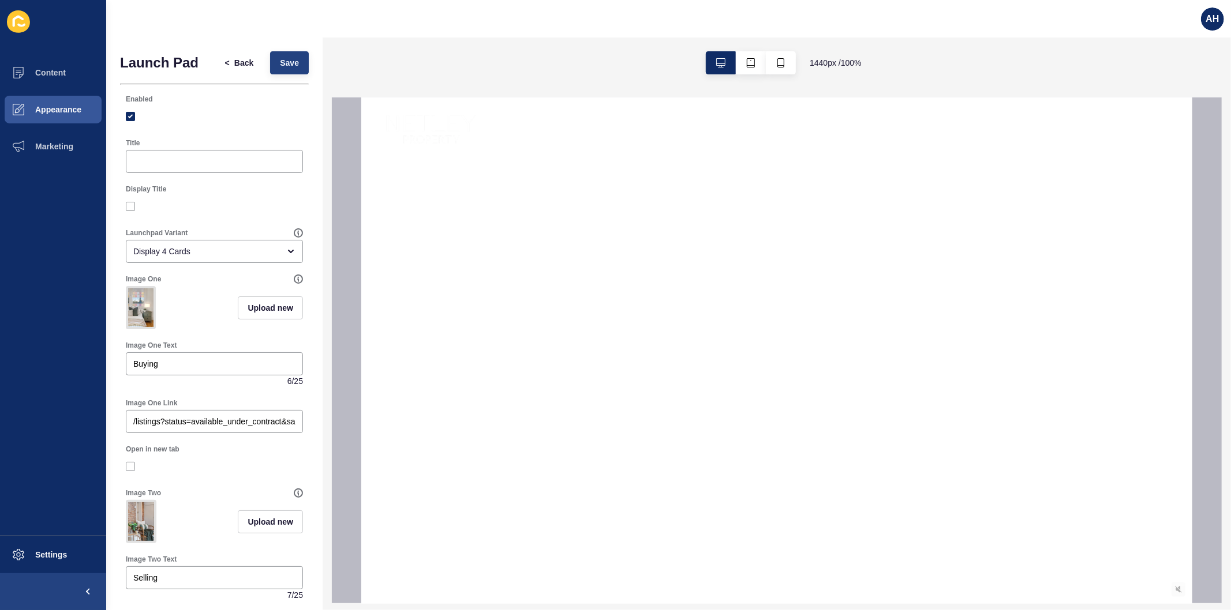
type input "https://app-spoke-sites-au.s3.amazonaws.com/uploads/sites/723/2025/10/Sales-Pro…"
click at [280, 62] on span "Save" at bounding box center [289, 63] width 19 height 12
click at [44, 68] on span "Content" at bounding box center [31, 72] width 67 height 9
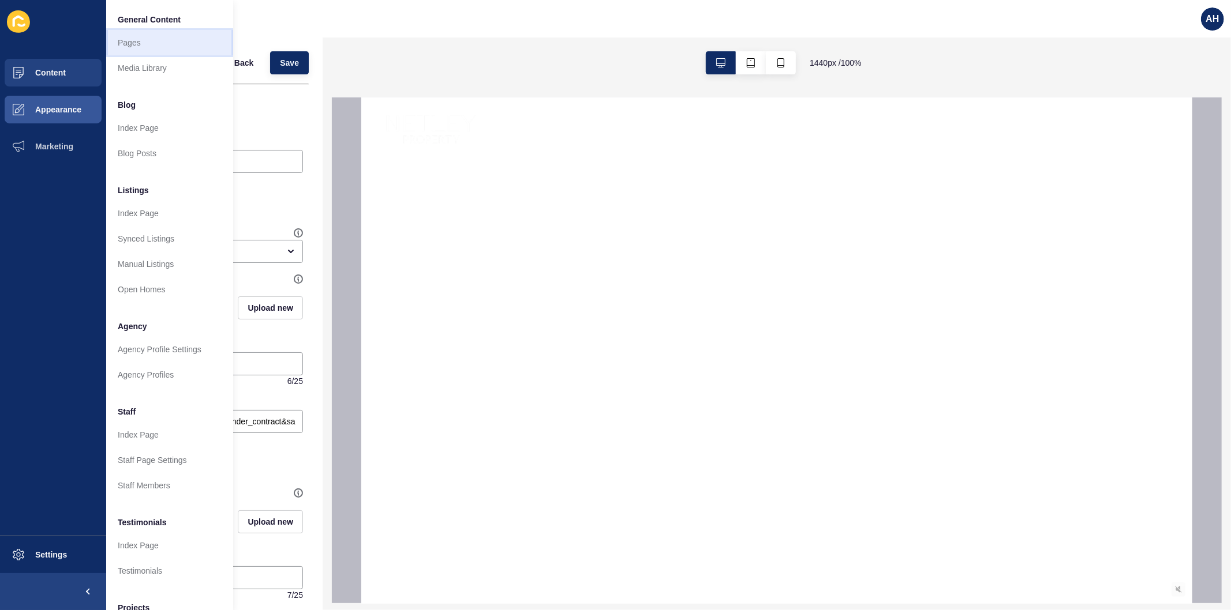
click at [127, 47] on link "Pages" at bounding box center [169, 42] width 127 height 25
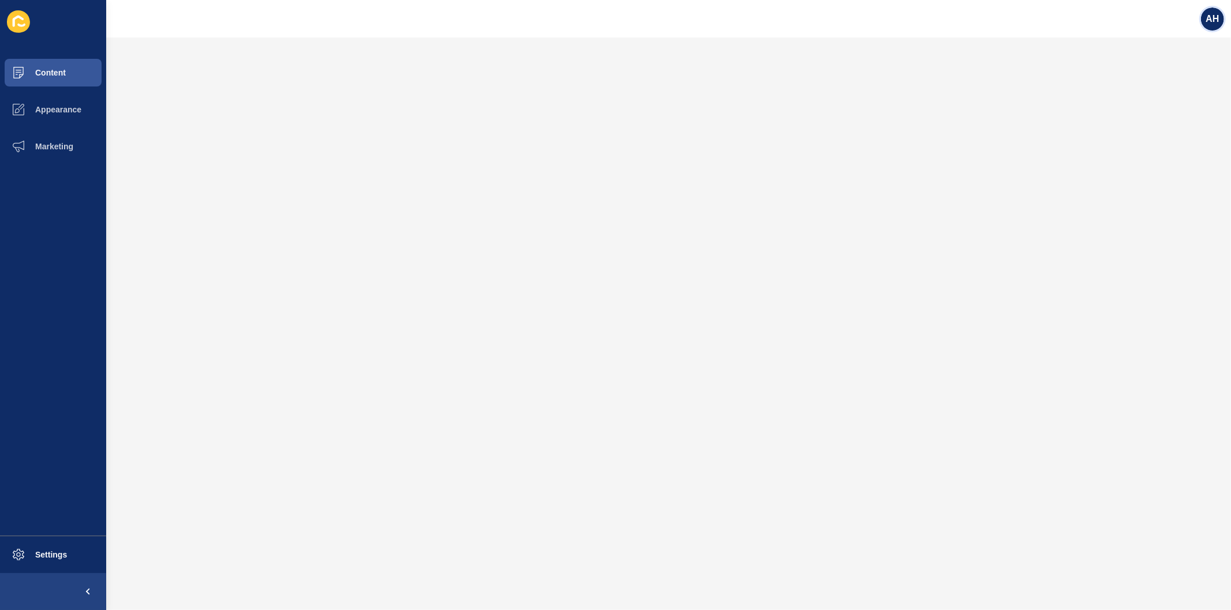
click at [1213, 20] on span "AH" at bounding box center [1211, 19] width 13 height 12
click at [1161, 94] on link "Logout" at bounding box center [1185, 96] width 85 height 25
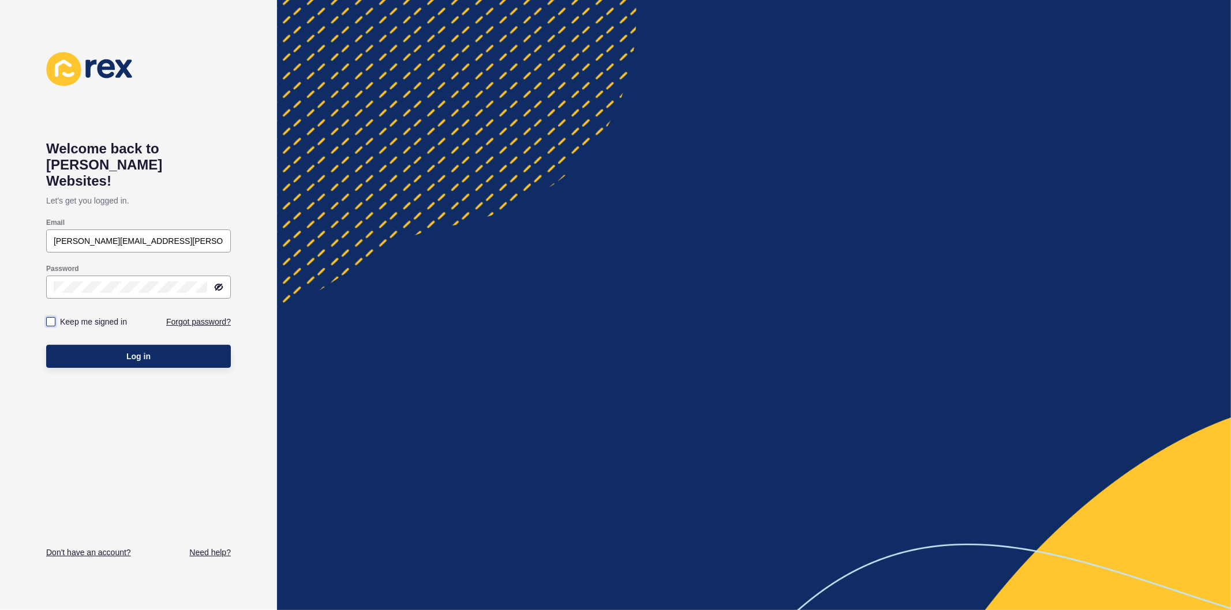
click at [48, 317] on label at bounding box center [50, 321] width 9 height 9
click at [48, 318] on input "Keep me signed in" at bounding box center [51, 321] width 7 height 7
checkbox input "true"
click at [72, 345] on button "Log in" at bounding box center [138, 356] width 185 height 23
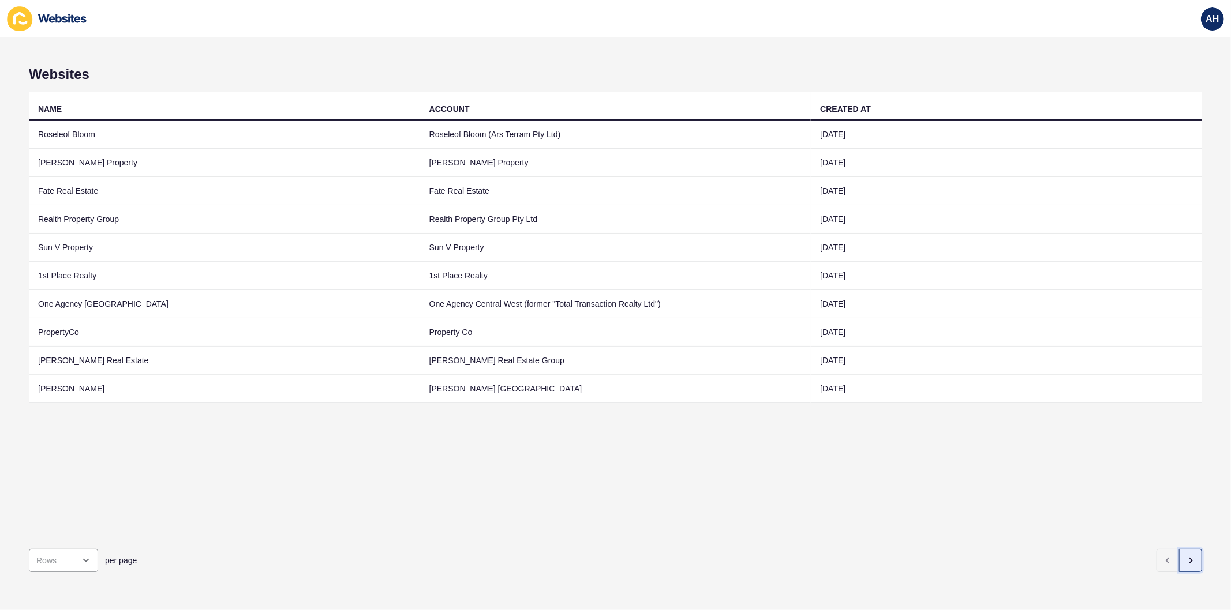
click at [1186, 555] on button "button" at bounding box center [1190, 560] width 23 height 23
click at [1179, 555] on button "button" at bounding box center [1190, 560] width 23 height 23
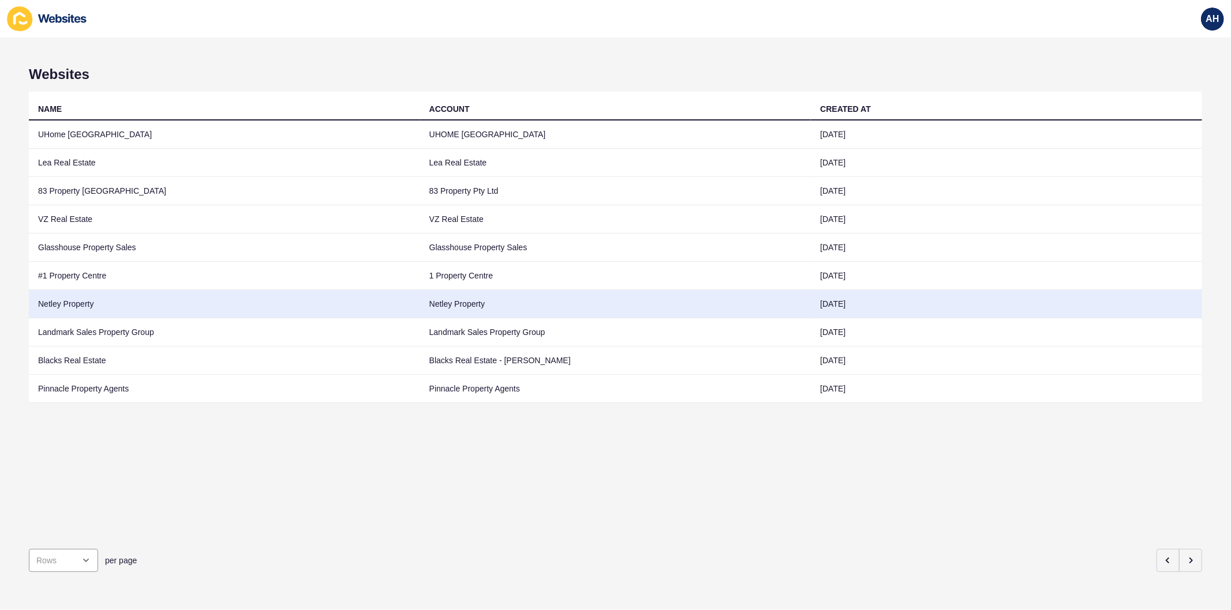
click at [430, 309] on td "Netley Property" at bounding box center [615, 304] width 391 height 28
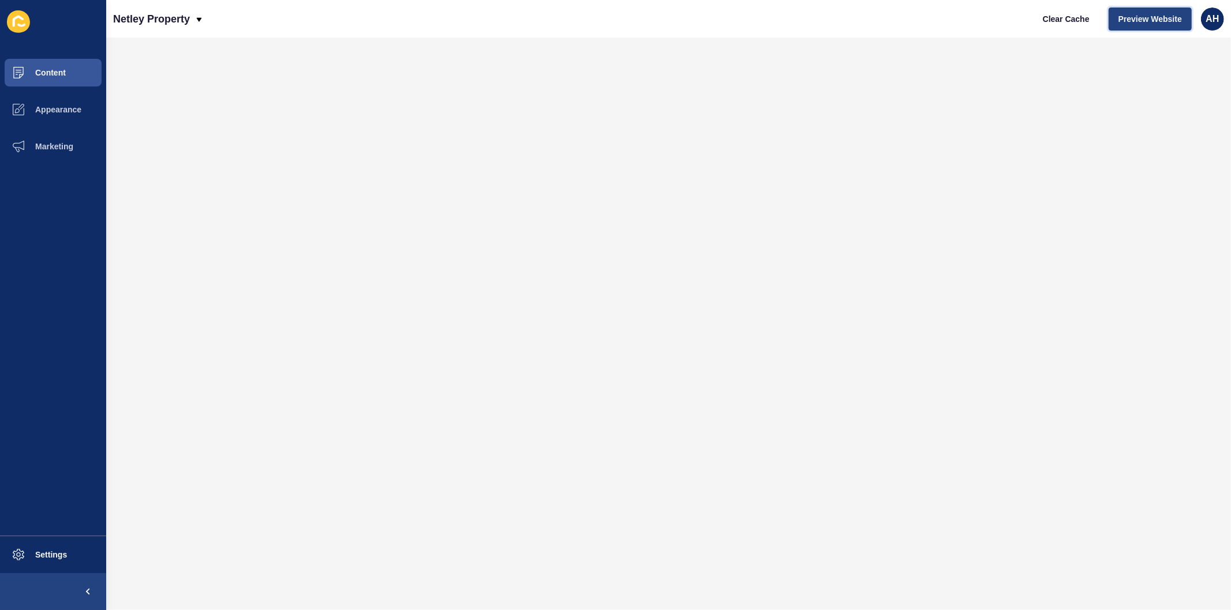
click at [1138, 20] on span "Preview Website" at bounding box center [1149, 19] width 63 height 12
click at [59, 69] on span "Content" at bounding box center [31, 72] width 67 height 9
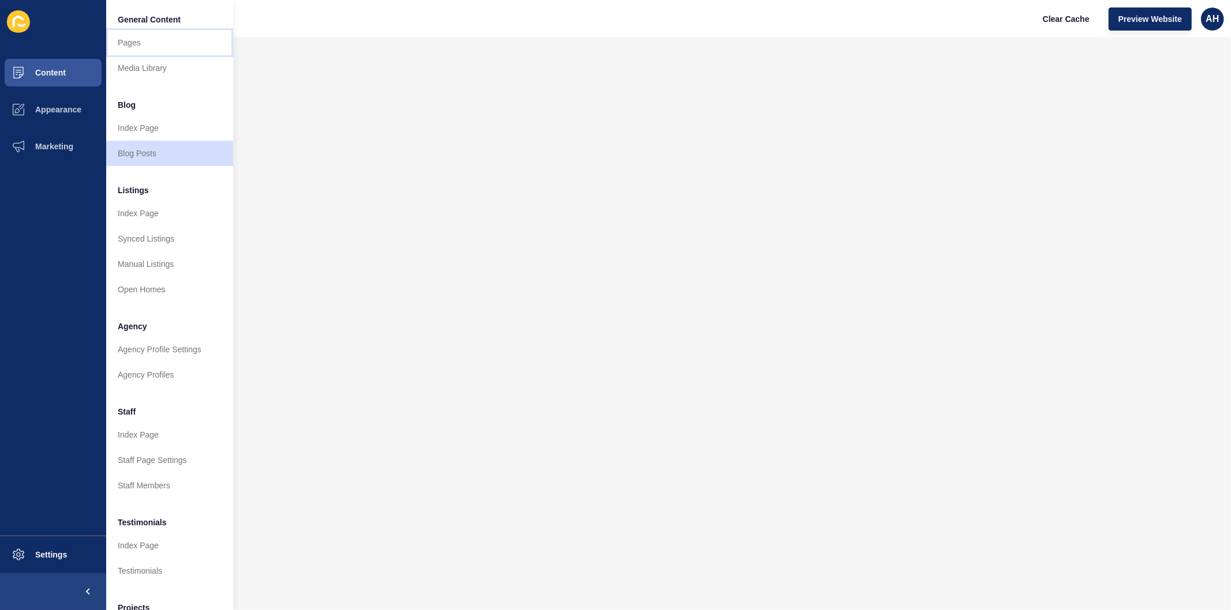
drag, startPoint x: 140, startPoint y: 42, endPoint x: 147, endPoint y: 41, distance: 6.4
click at [141, 41] on link "Pages" at bounding box center [169, 42] width 127 height 25
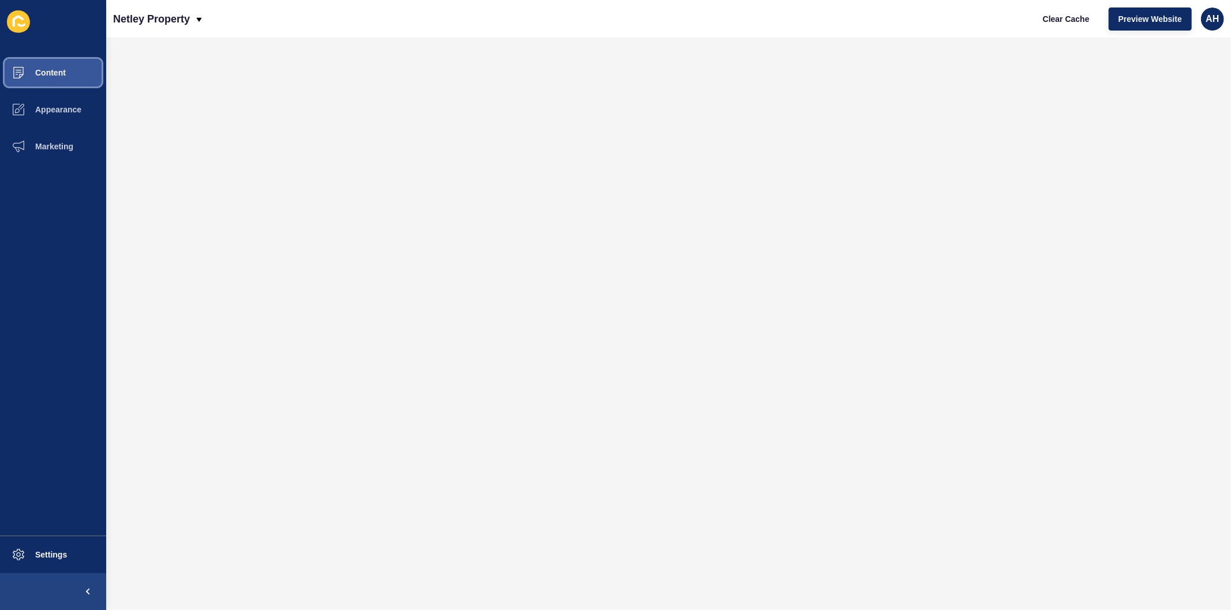
click at [57, 63] on button "Content" at bounding box center [53, 72] width 106 height 37
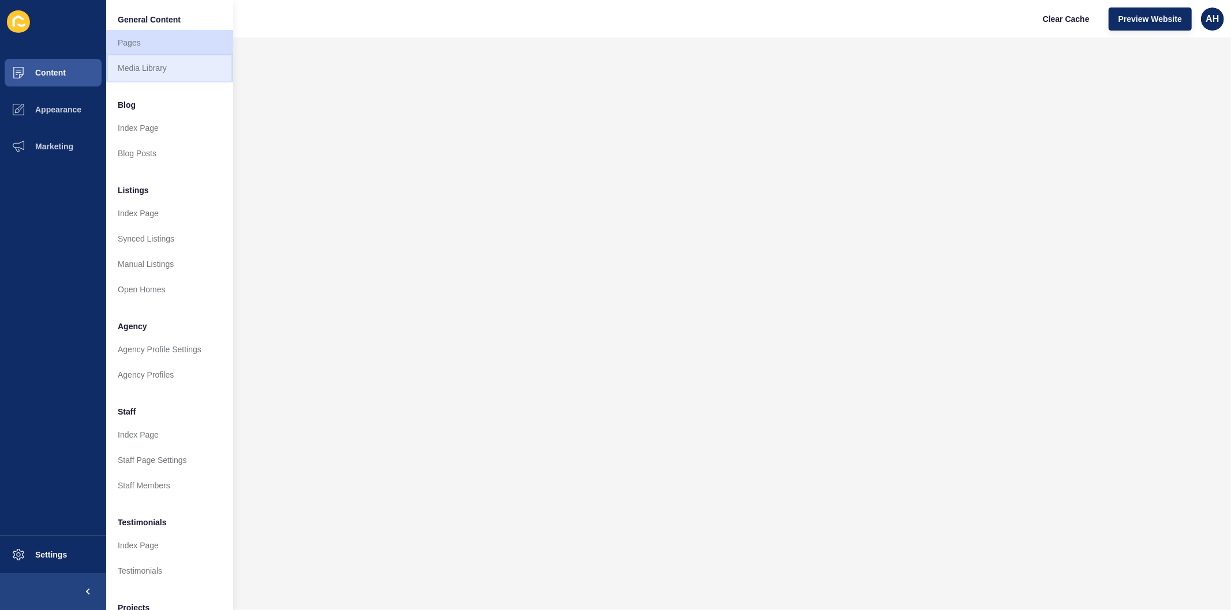
click at [145, 65] on link "Media Library" at bounding box center [169, 67] width 127 height 25
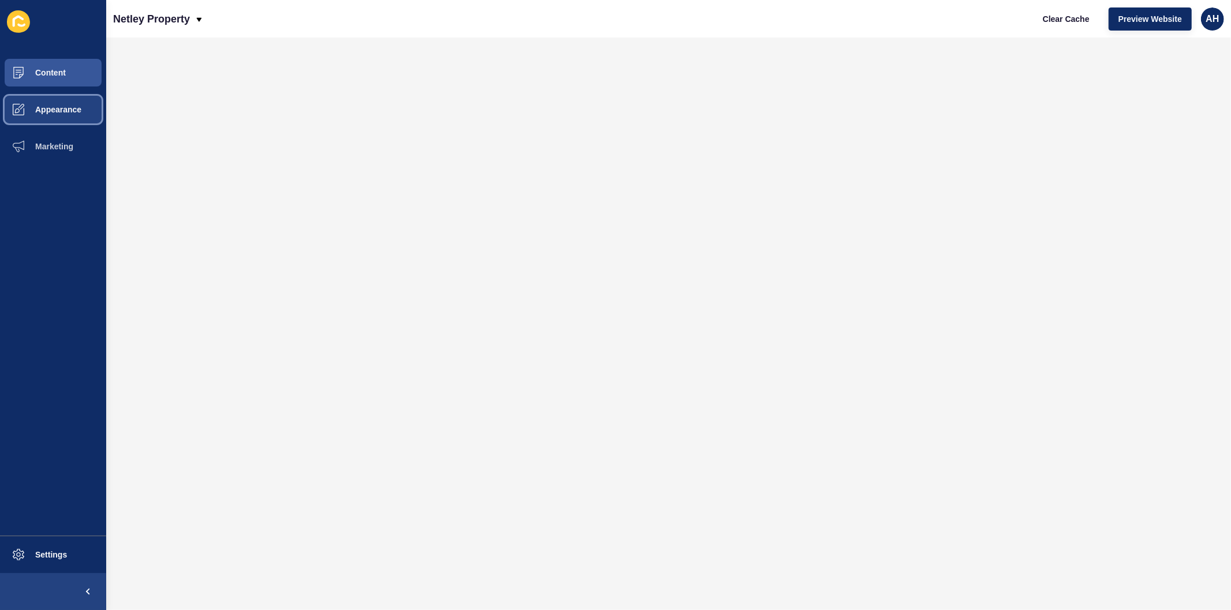
click at [62, 117] on button "Appearance" at bounding box center [53, 109] width 106 height 37
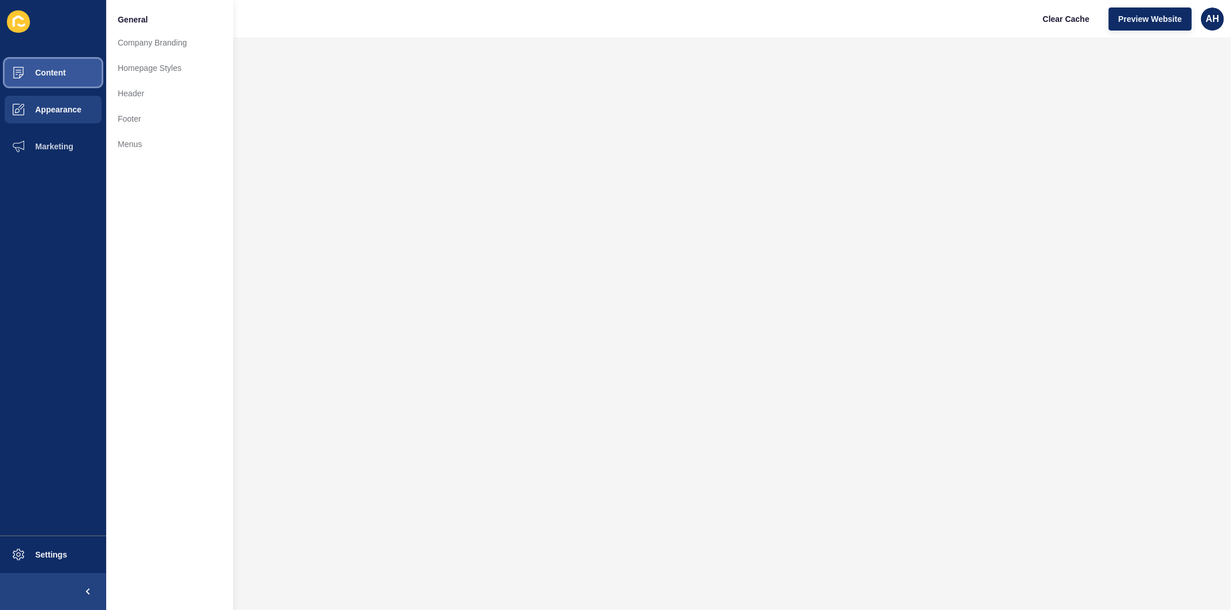
drag, startPoint x: 58, startPoint y: 61, endPoint x: 64, endPoint y: 58, distance: 7.0
click at [58, 61] on button "Content" at bounding box center [53, 72] width 106 height 37
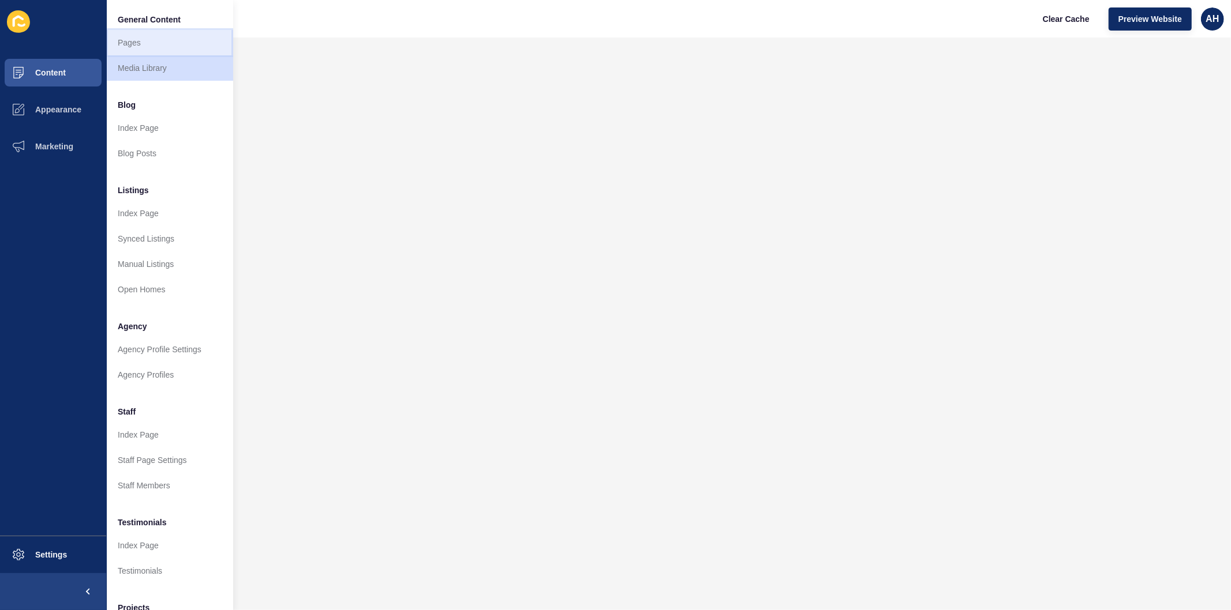
click at [136, 54] on link "Pages" at bounding box center [169, 42] width 127 height 25
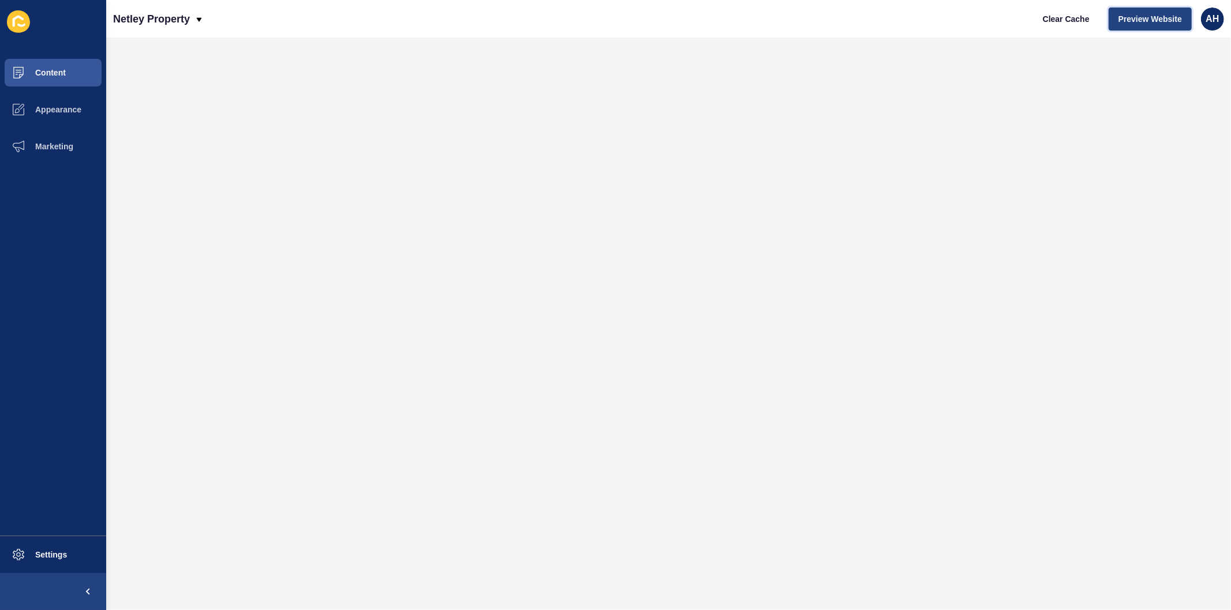
click at [1136, 14] on span "Preview Website" at bounding box center [1149, 19] width 63 height 12
click at [48, 70] on span "Content" at bounding box center [31, 72] width 67 height 9
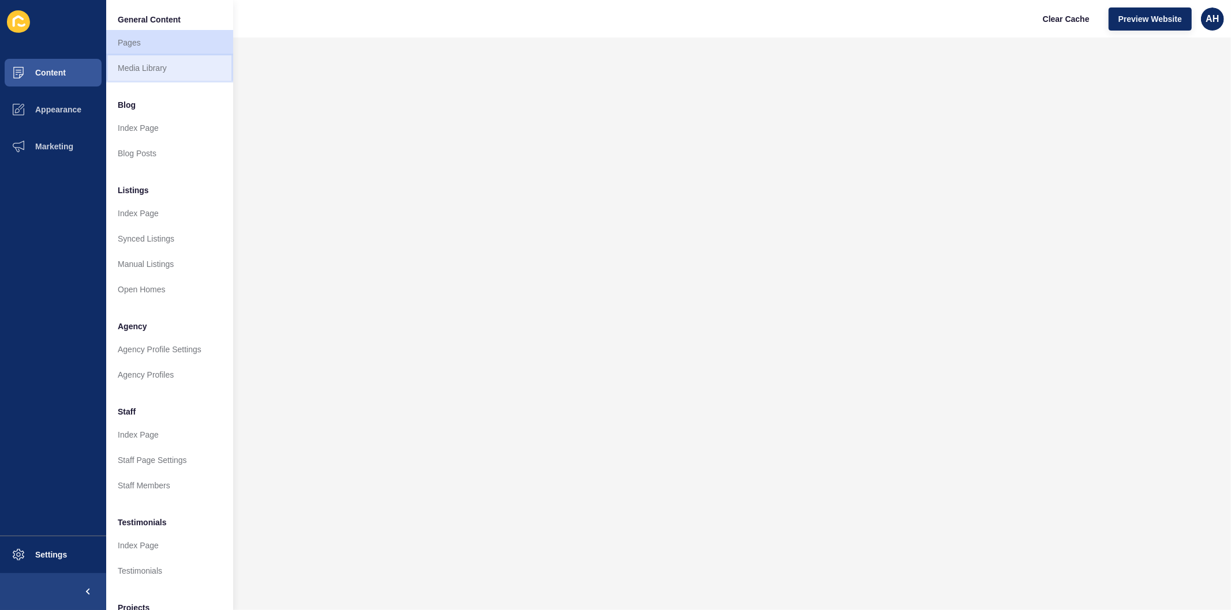
click at [148, 72] on link "Media Library" at bounding box center [169, 67] width 127 height 25
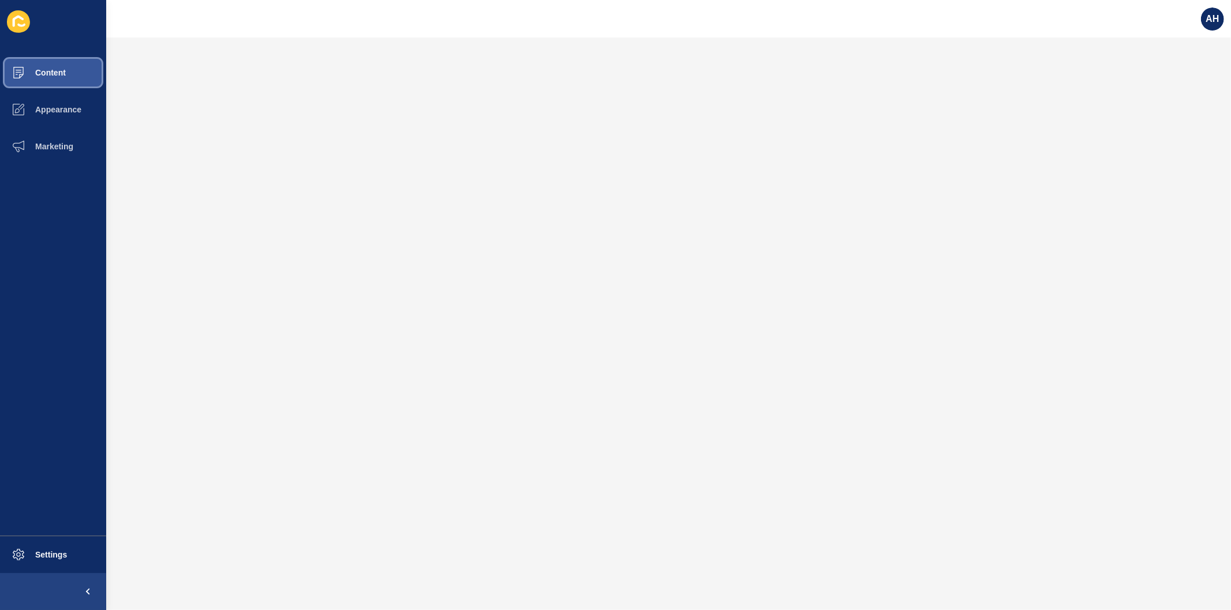
click at [62, 80] on button "Content" at bounding box center [53, 72] width 106 height 37
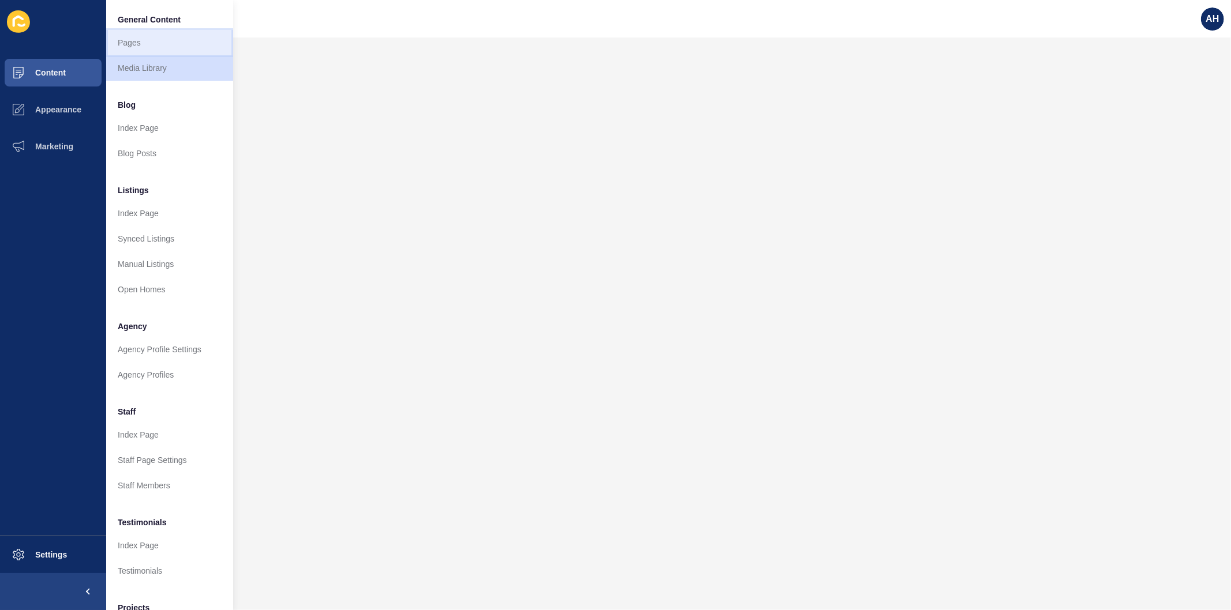
click at [130, 44] on link "Pages" at bounding box center [169, 42] width 127 height 25
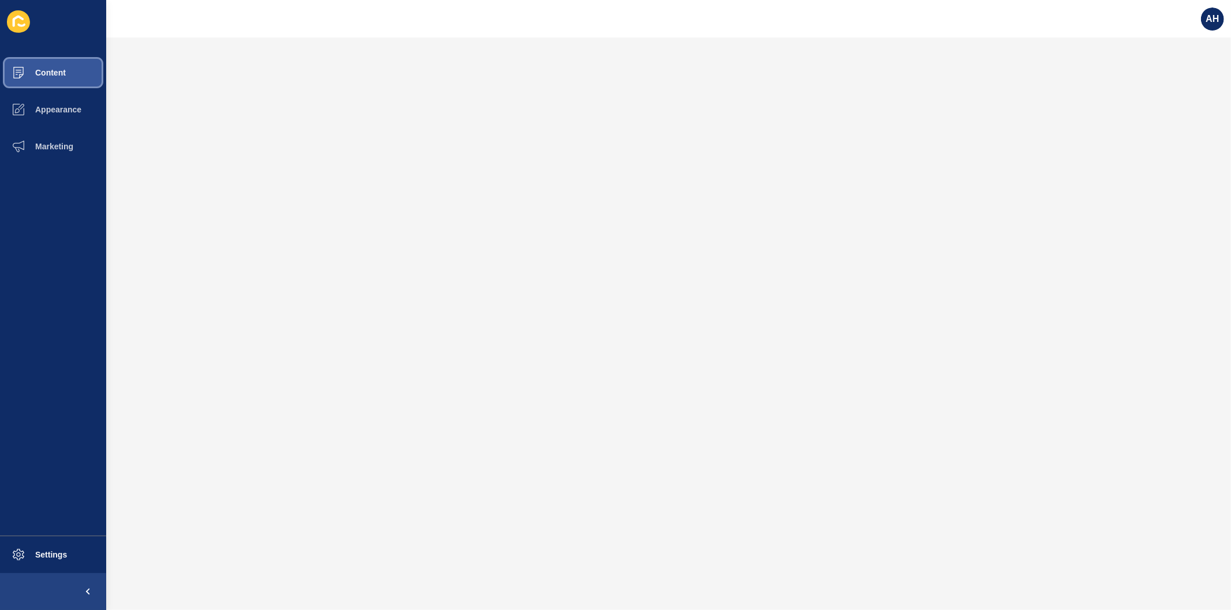
click at [59, 67] on button "Content" at bounding box center [53, 72] width 106 height 37
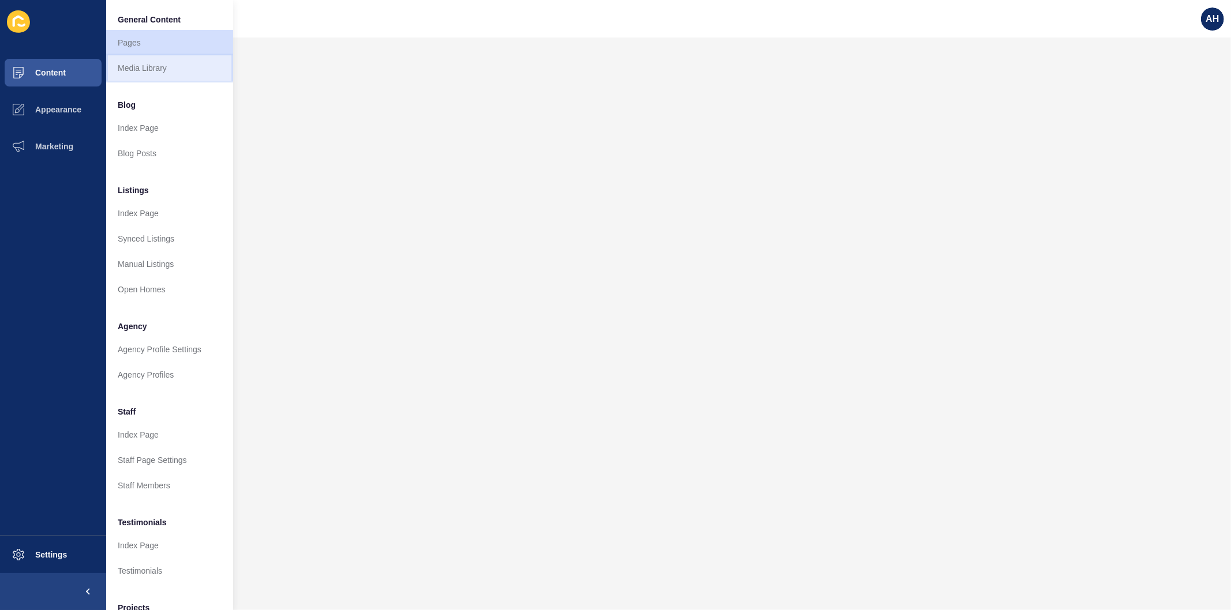
click at [140, 65] on link "Media Library" at bounding box center [169, 67] width 127 height 25
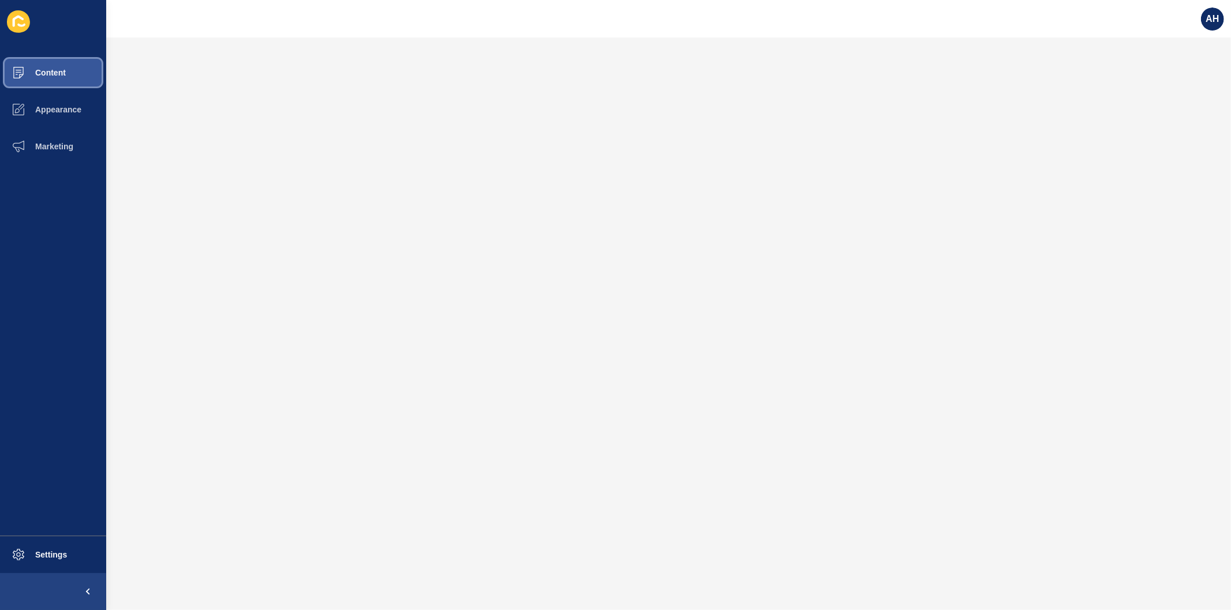
click at [55, 78] on button "Content" at bounding box center [53, 72] width 106 height 37
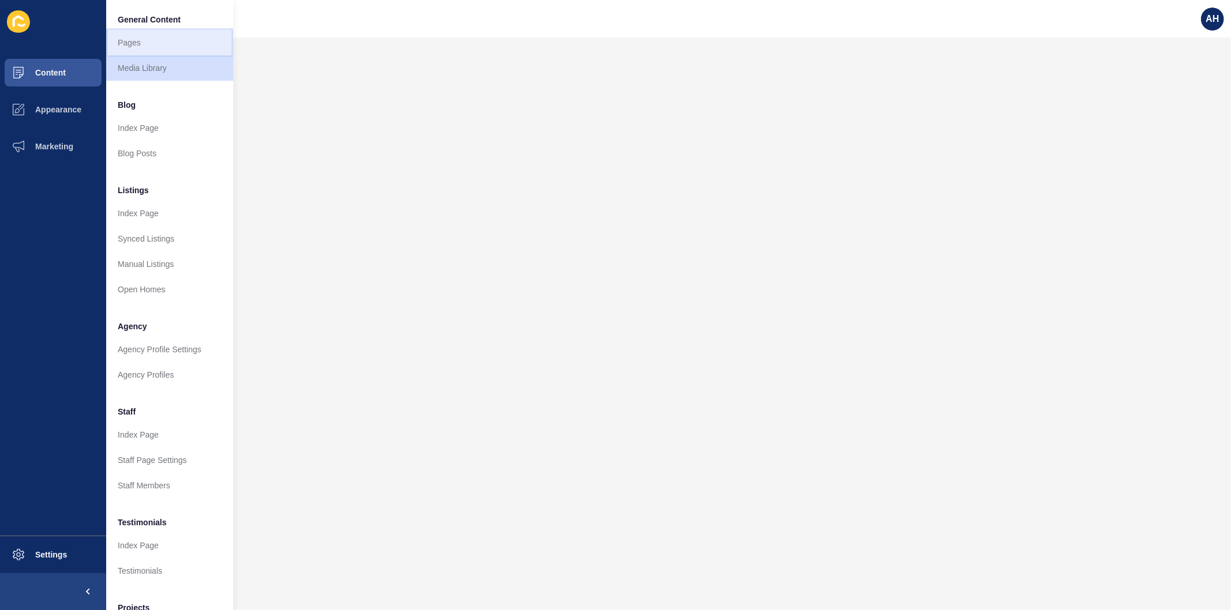
click at [133, 47] on link "Pages" at bounding box center [169, 42] width 127 height 25
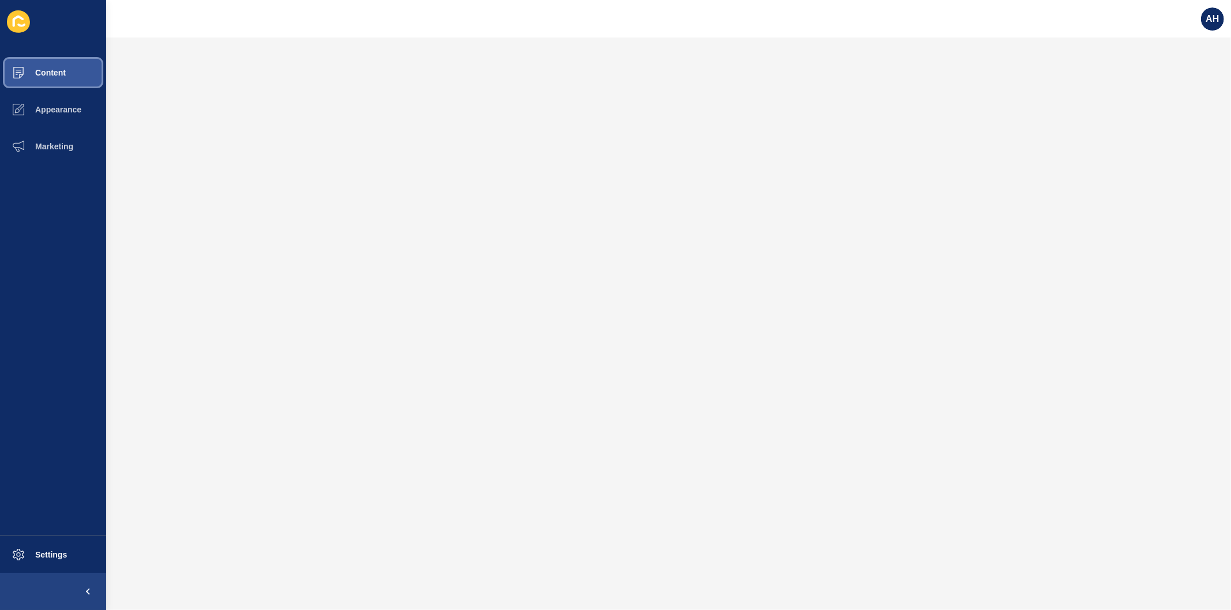
click at [60, 72] on span "Content" at bounding box center [31, 72] width 67 height 9
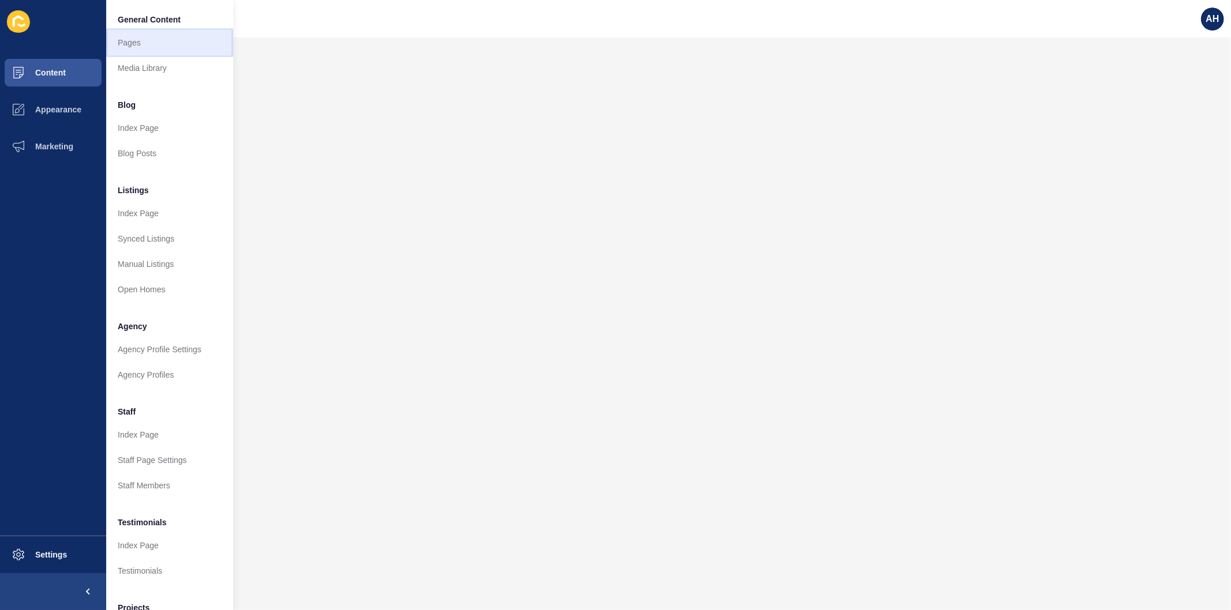
click at [127, 42] on link "Pages" at bounding box center [169, 42] width 127 height 25
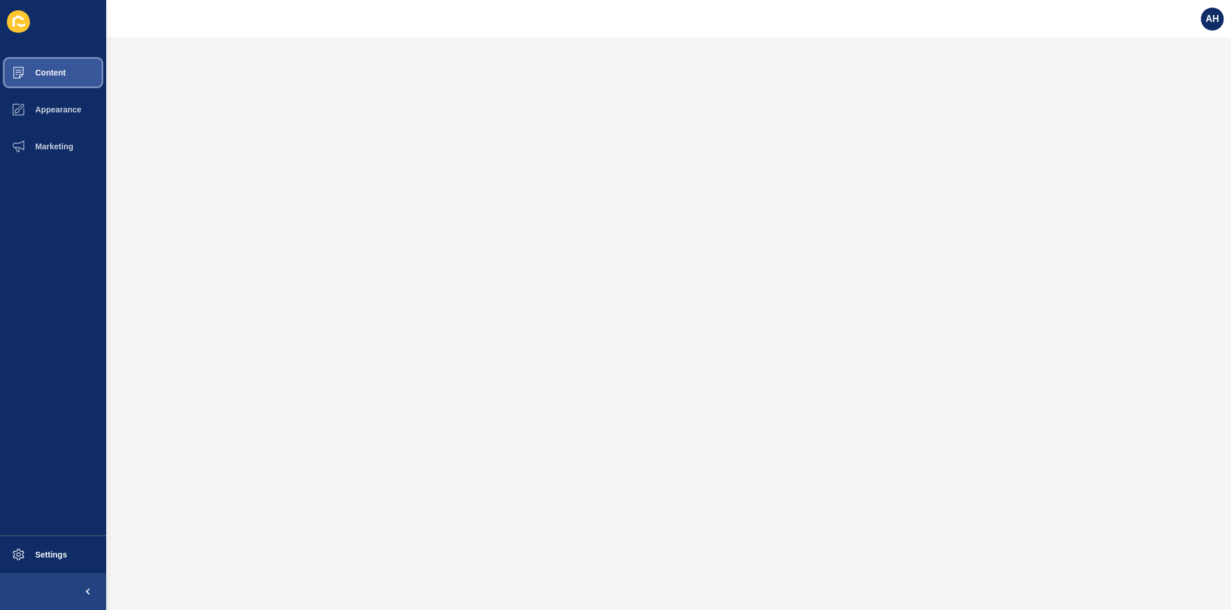
click at [55, 69] on span "Content" at bounding box center [31, 72] width 67 height 9
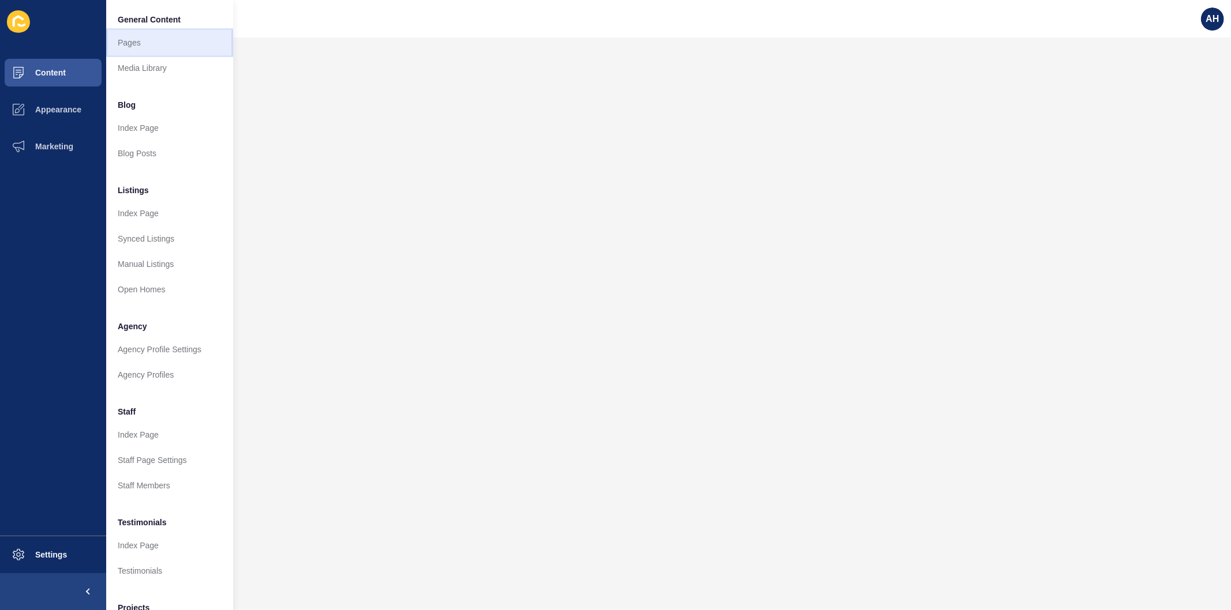
click at [123, 44] on link "Pages" at bounding box center [169, 42] width 127 height 25
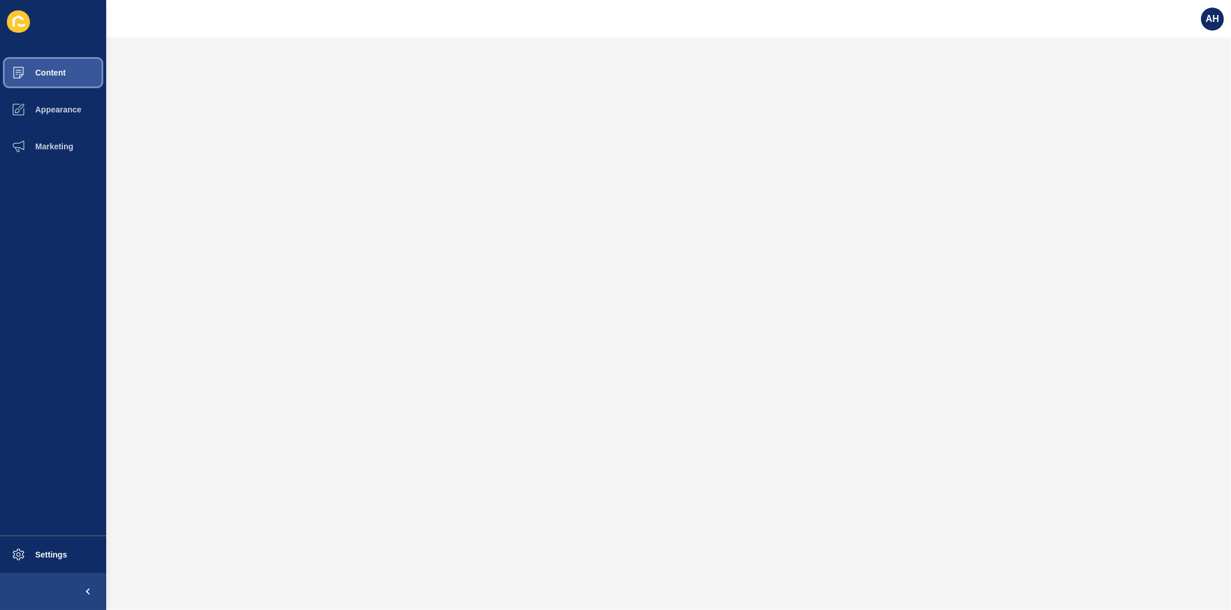
click at [35, 69] on span "Content" at bounding box center [31, 72] width 67 height 9
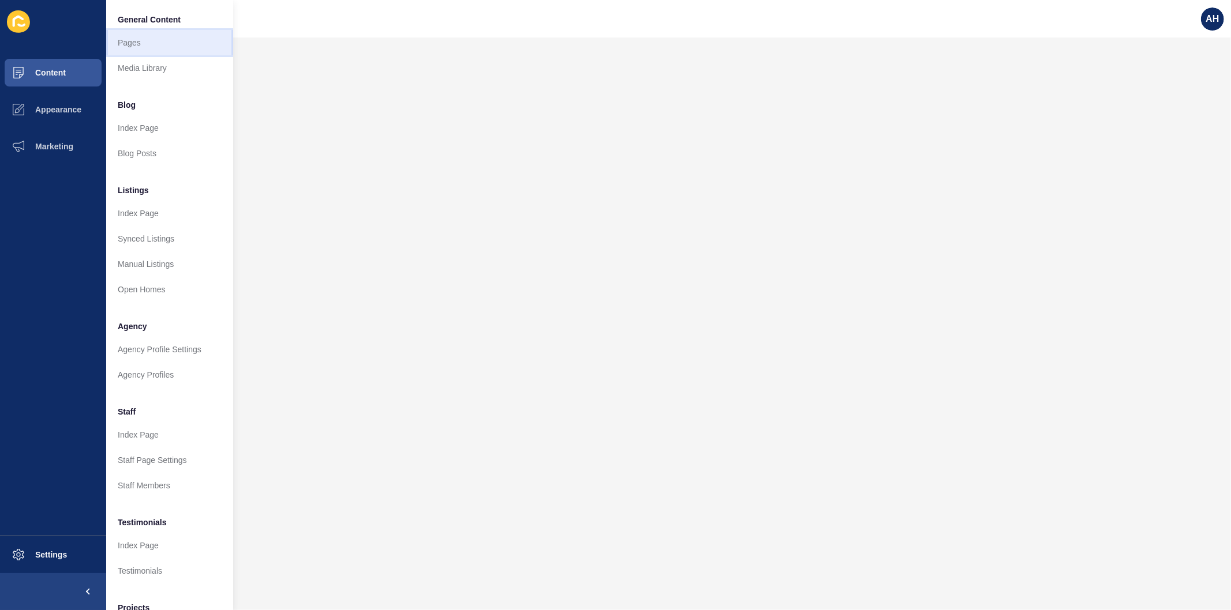
click at [137, 47] on link "Pages" at bounding box center [169, 42] width 127 height 25
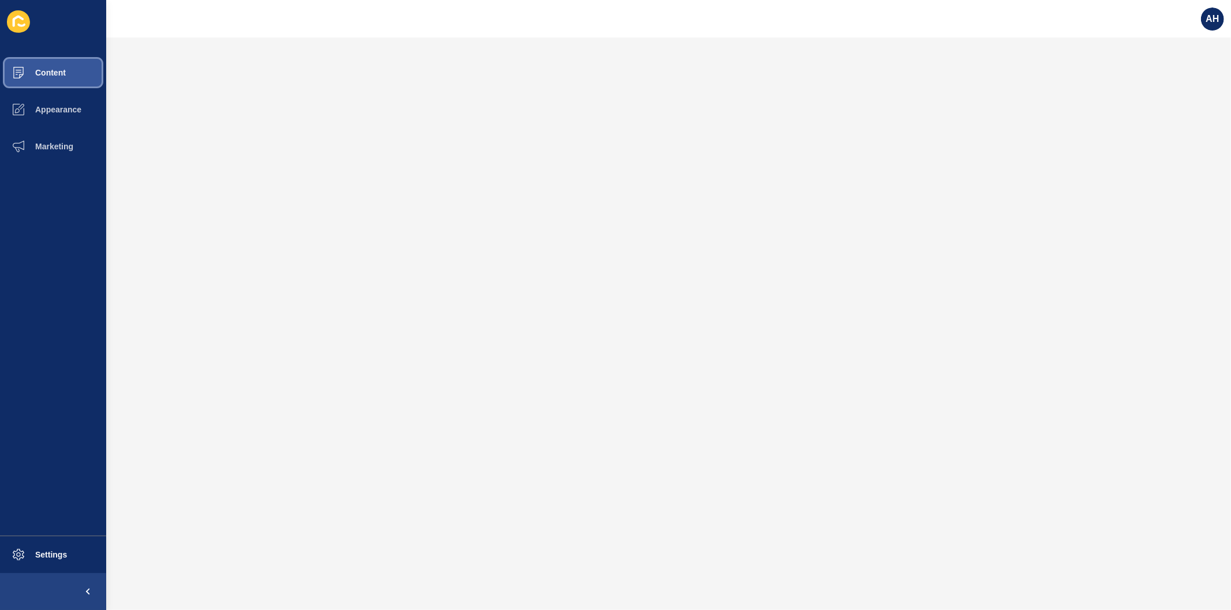
click at [53, 65] on button "Content" at bounding box center [53, 72] width 106 height 37
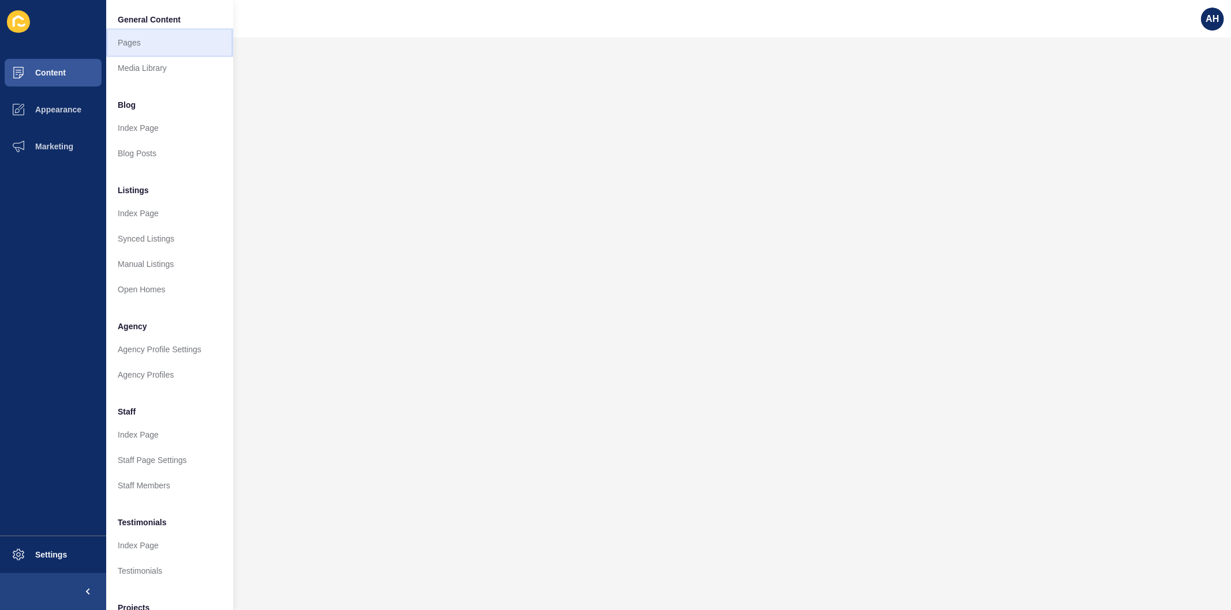
click at [129, 43] on link "Pages" at bounding box center [169, 42] width 127 height 25
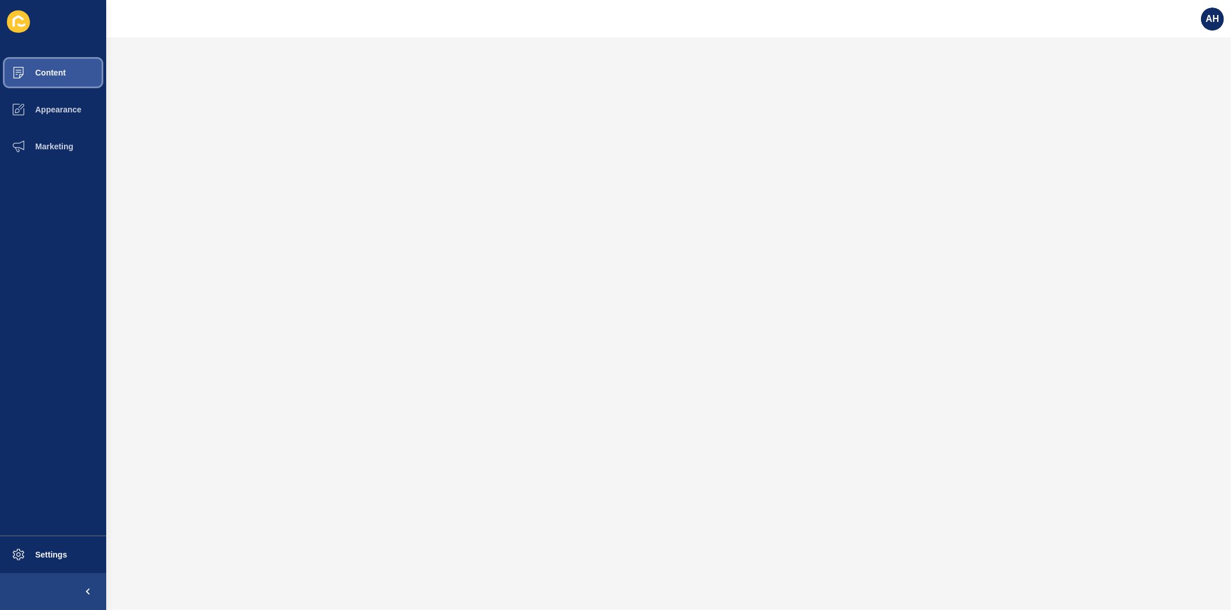
click at [59, 81] on button "Content" at bounding box center [53, 72] width 106 height 37
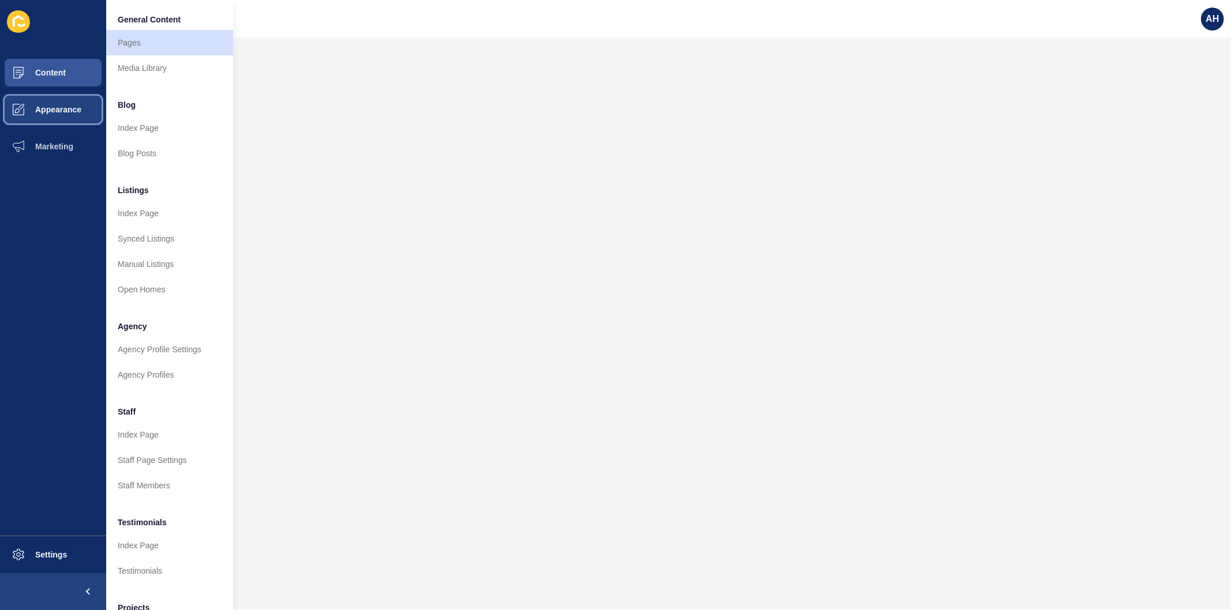
click at [60, 107] on span "Appearance" at bounding box center [39, 109] width 83 height 9
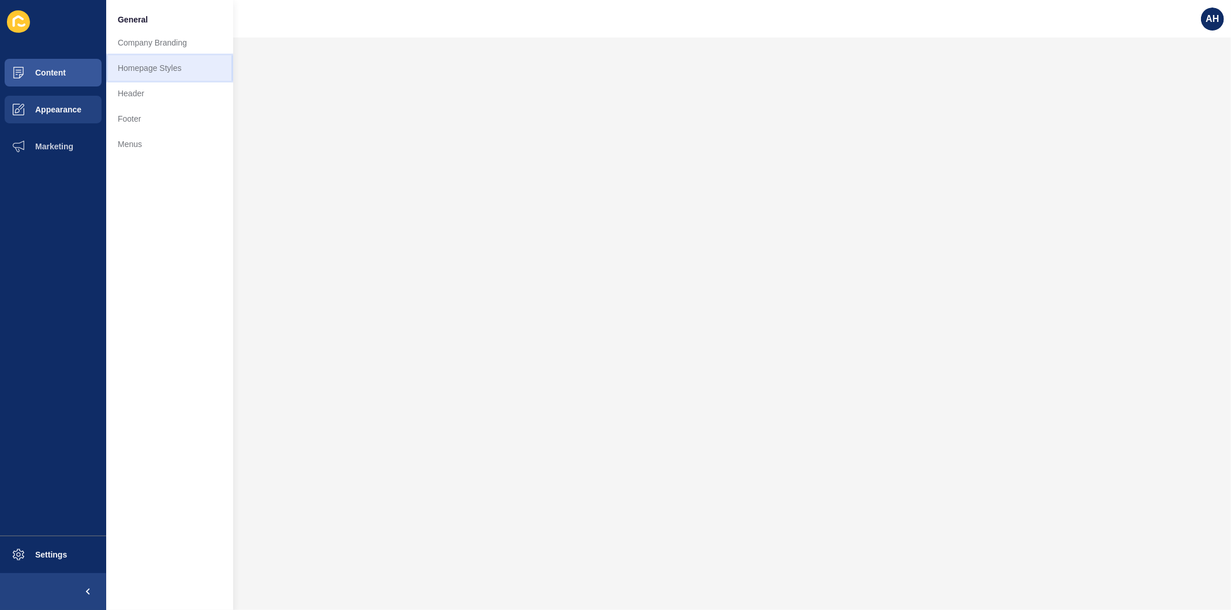
click at [158, 59] on link "Homepage Styles" at bounding box center [169, 67] width 127 height 25
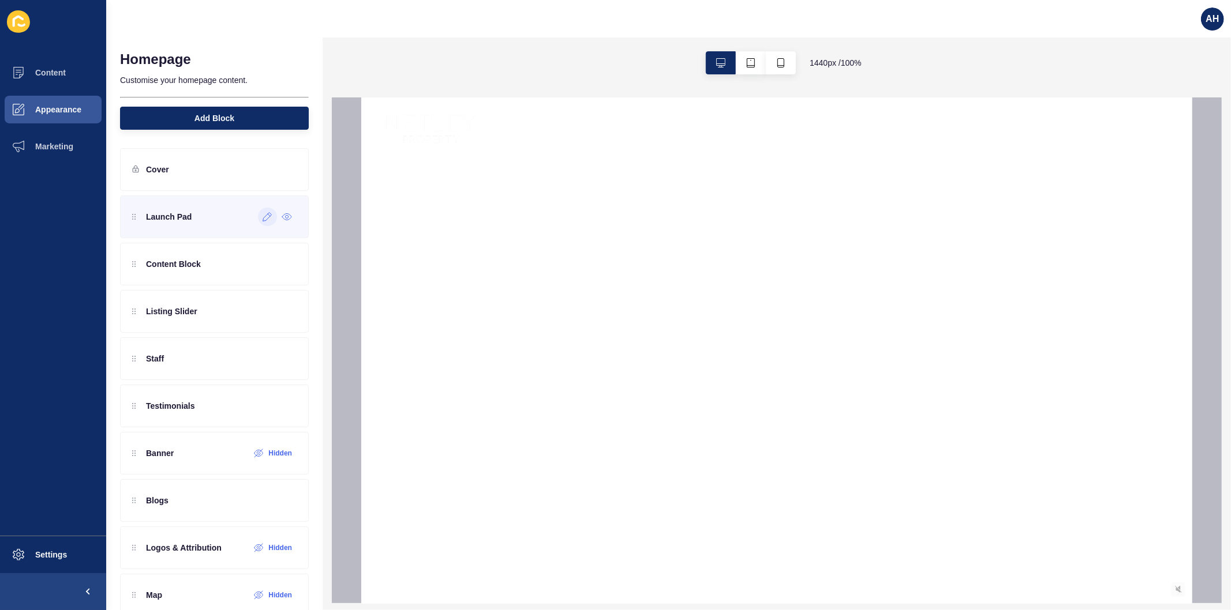
click at [262, 217] on icon at bounding box center [267, 216] width 10 height 9
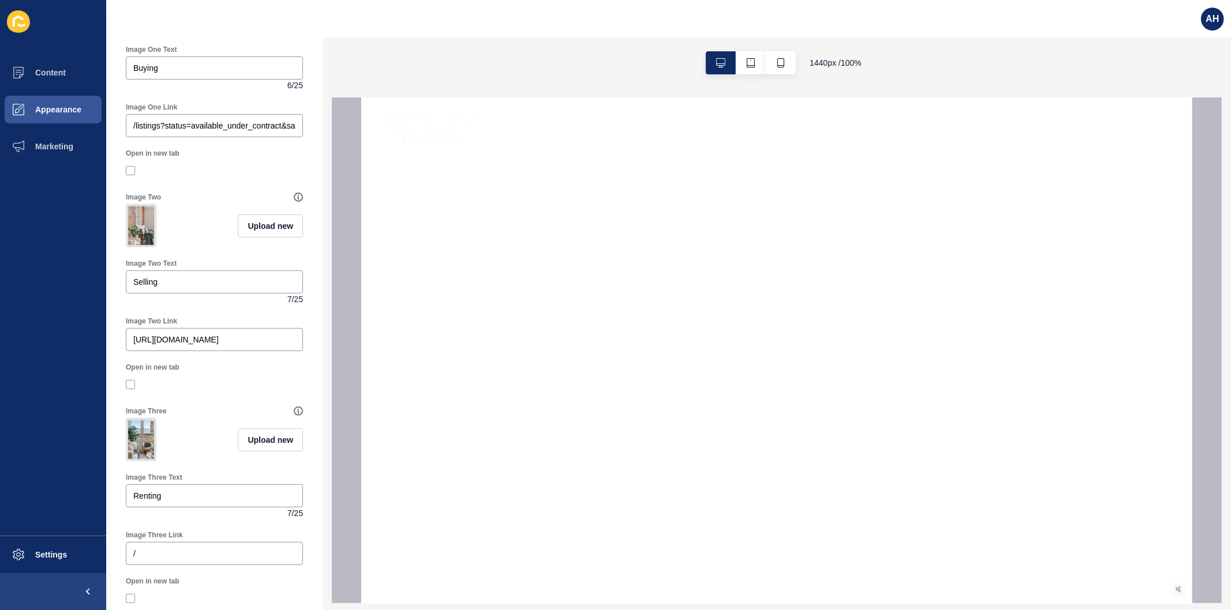
scroll to position [320, 0]
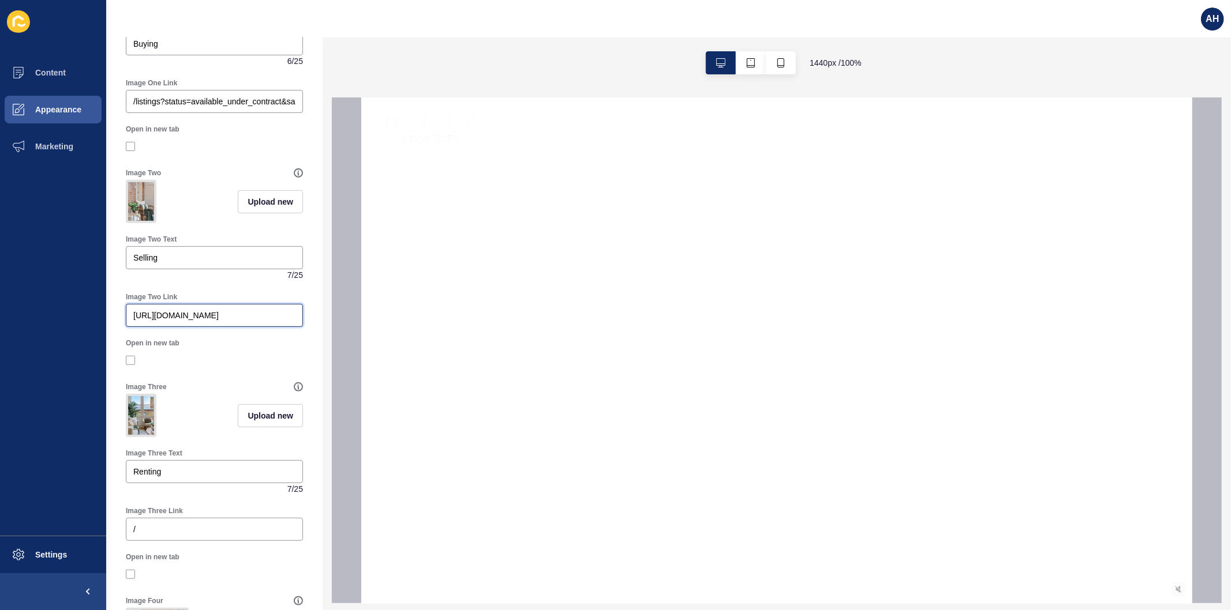
click at [249, 321] on input "https://app-spoke-sites-au.s3.amazonaws.com/uploads/sites/723/2025/10/Sales-Pro…" at bounding box center [214, 316] width 162 height 12
paste input "://5a3980c4-8726-11f0-a638-d21c731cf345.sites.au.siteloft.com/why-list-with-net…"
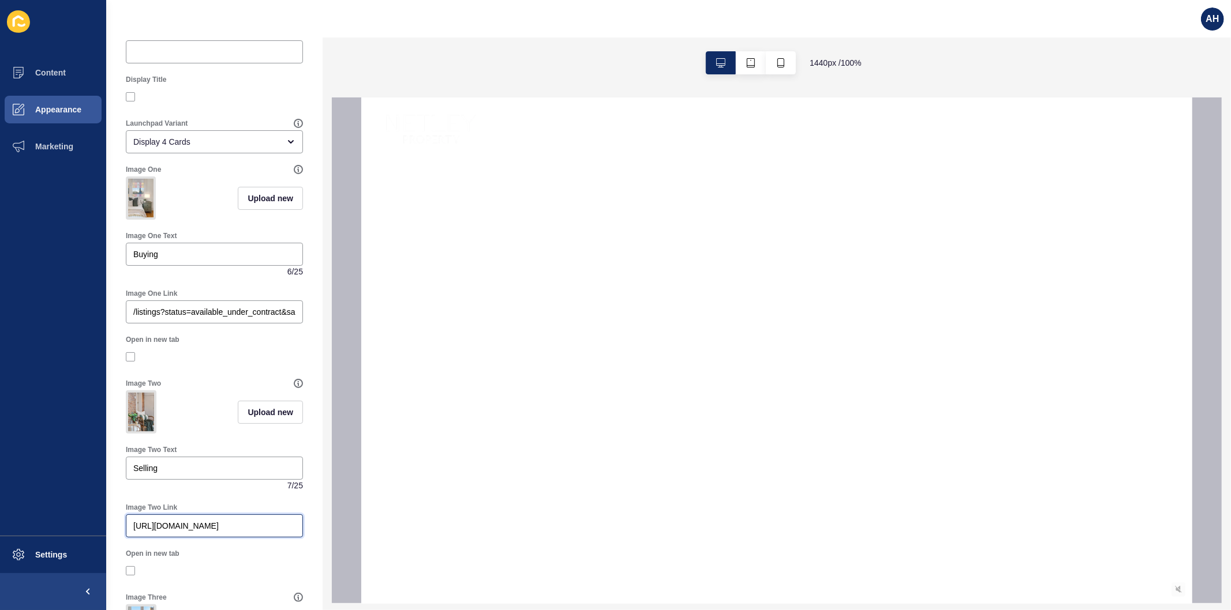
scroll to position [0, 0]
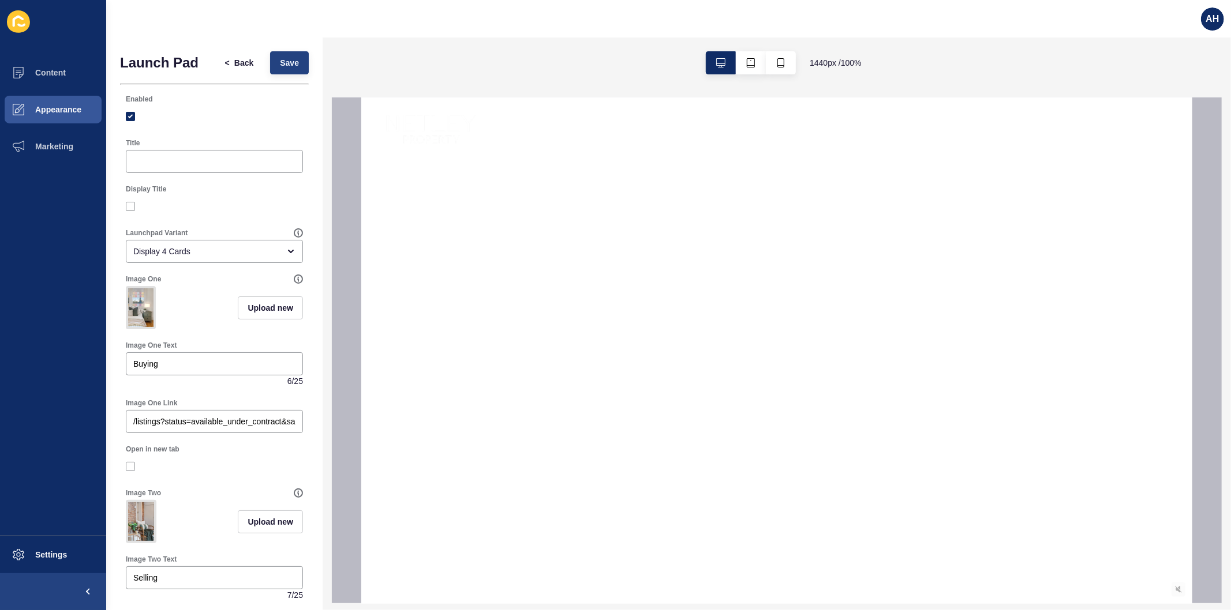
type input "http://5a3980c4-8726-11f0-a638-d21c731cf345.sites.au.siteloft.com/why-list-with…"
click at [280, 61] on span "Save" at bounding box center [289, 63] width 19 height 12
